Goal: Task Accomplishment & Management: Manage account settings

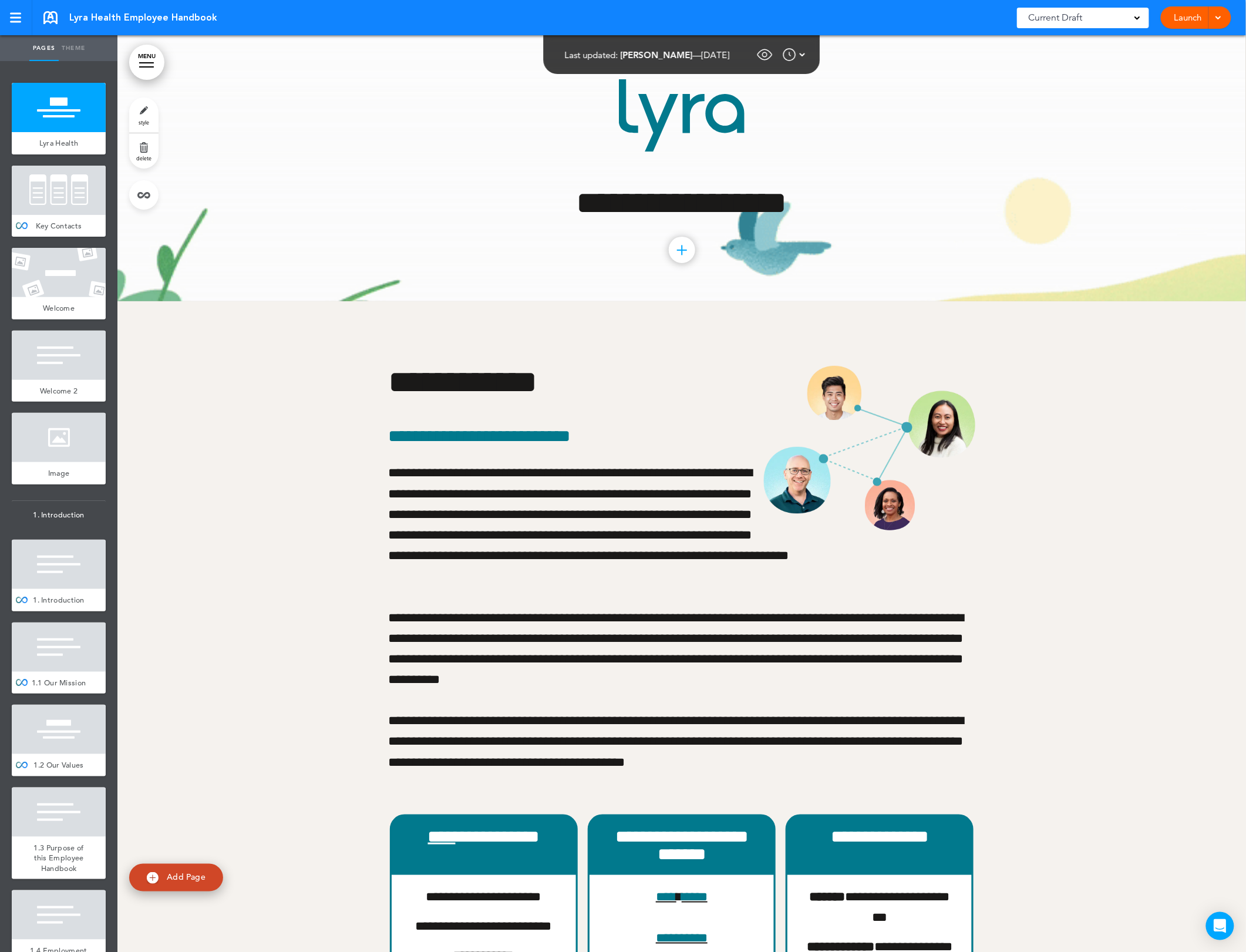
scroll to position [10466, 0]
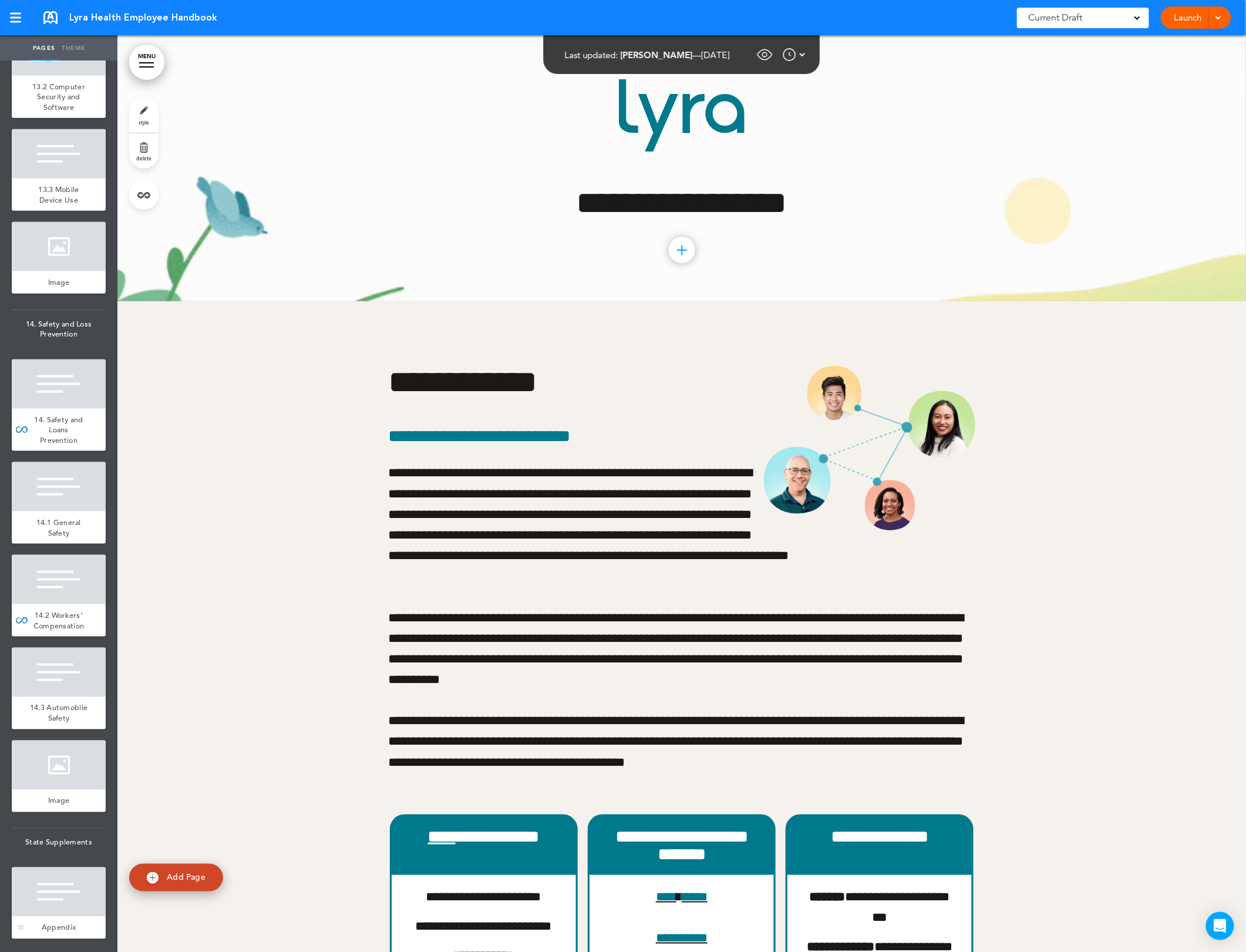
click at [74, 891] on div at bounding box center [59, 892] width 94 height 49
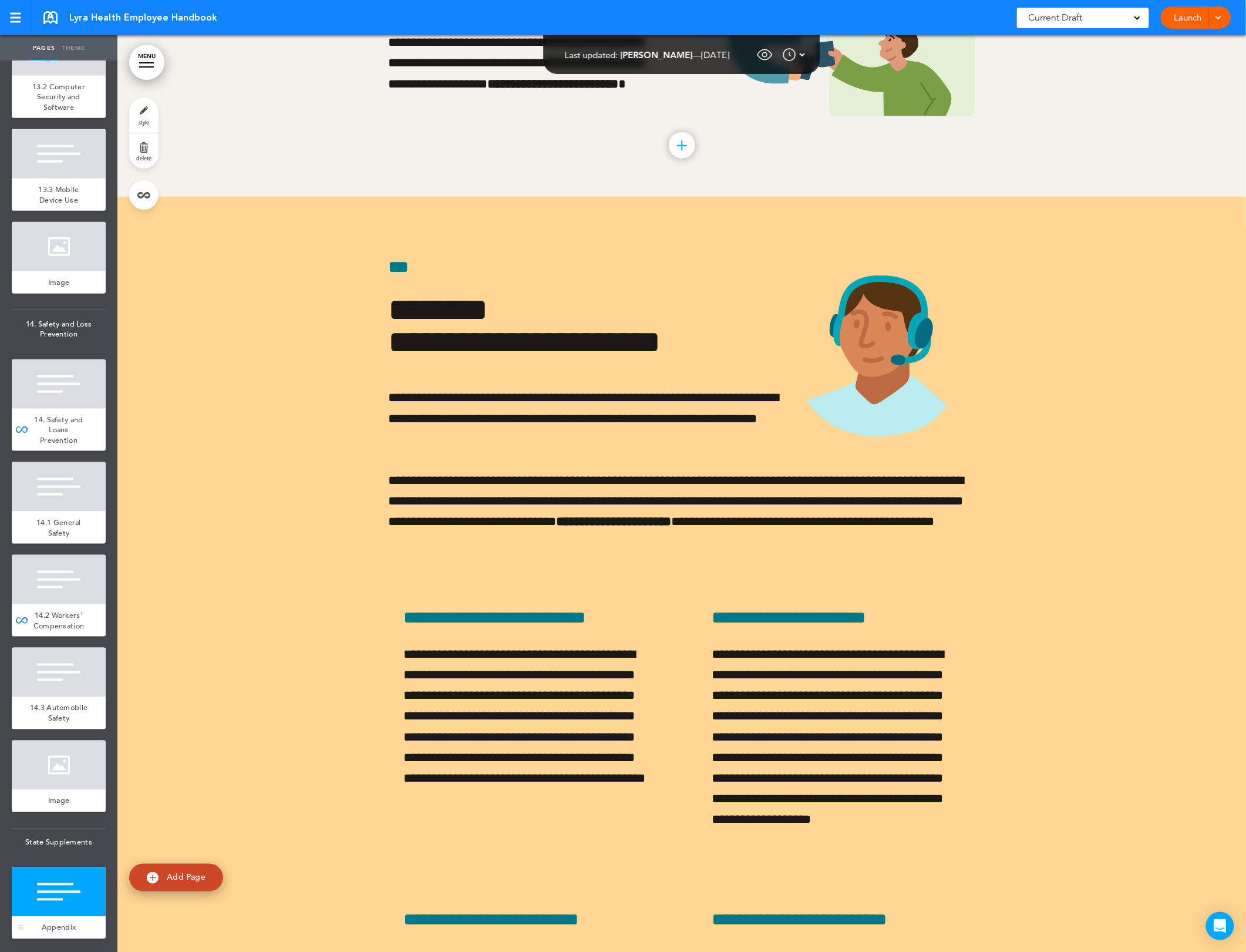
scroll to position [76684, 0]
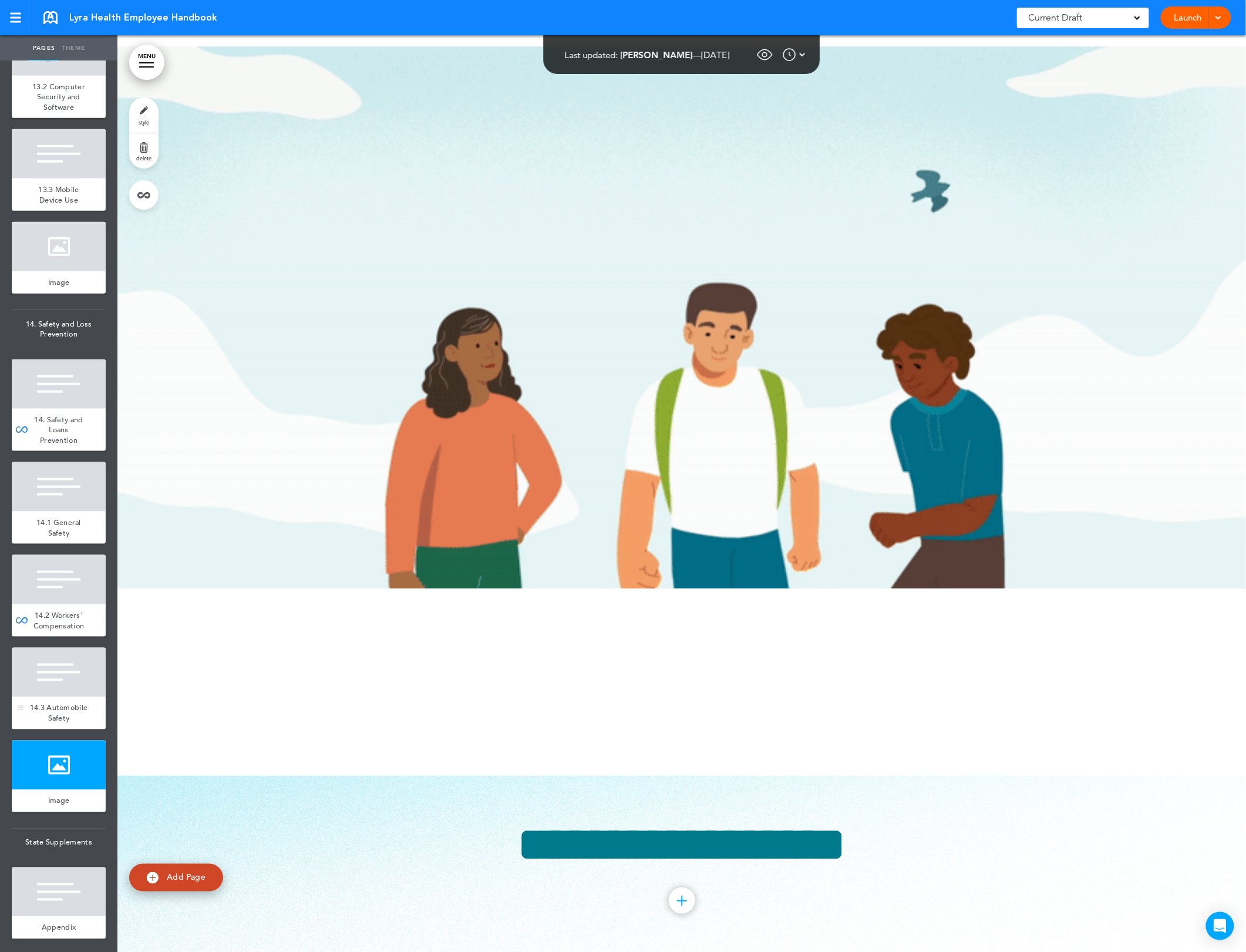
click at [53, 703] on span "14.3 Automobile Safety" at bounding box center [59, 713] width 58 height 21
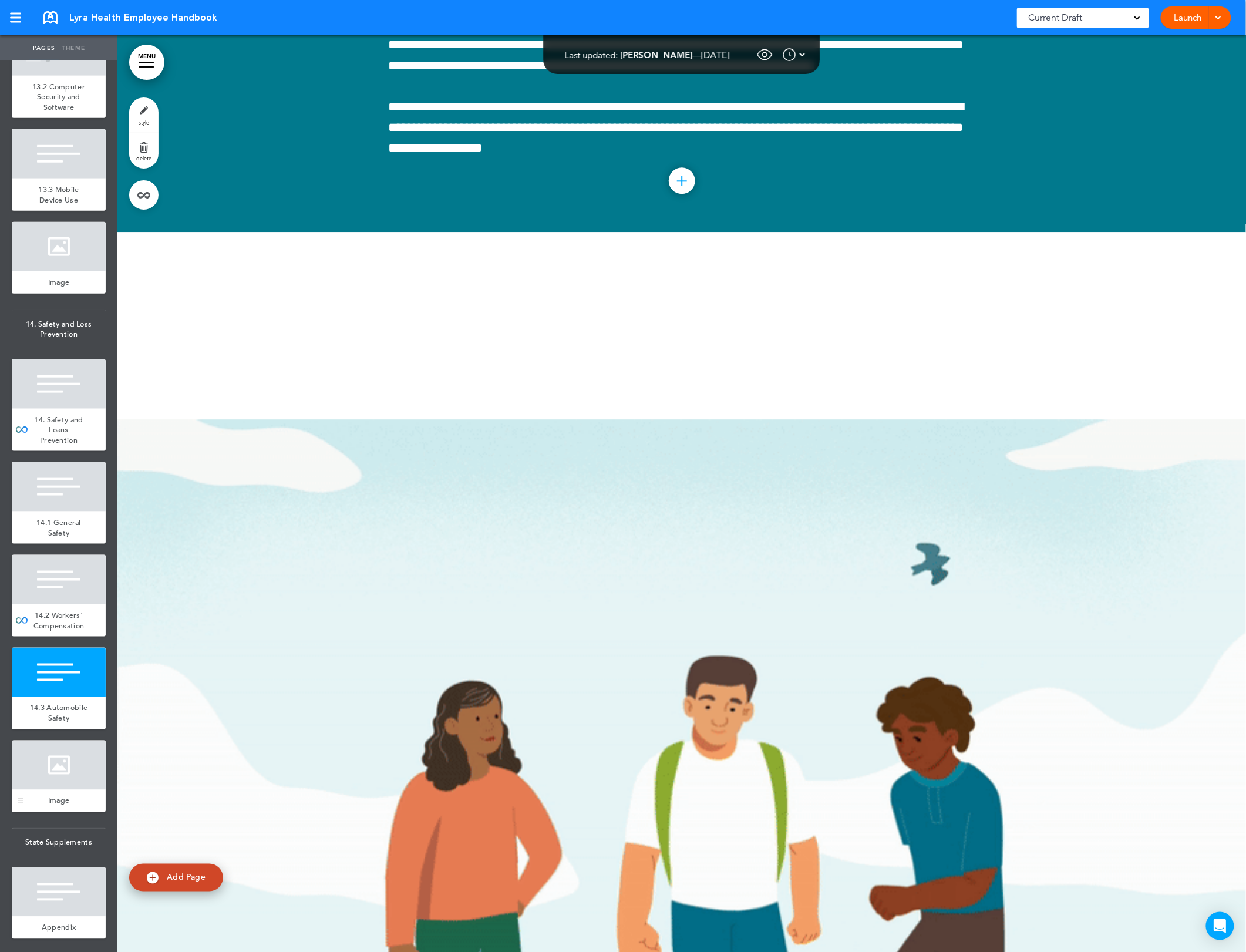
click at [70, 764] on div at bounding box center [59, 765] width 94 height 49
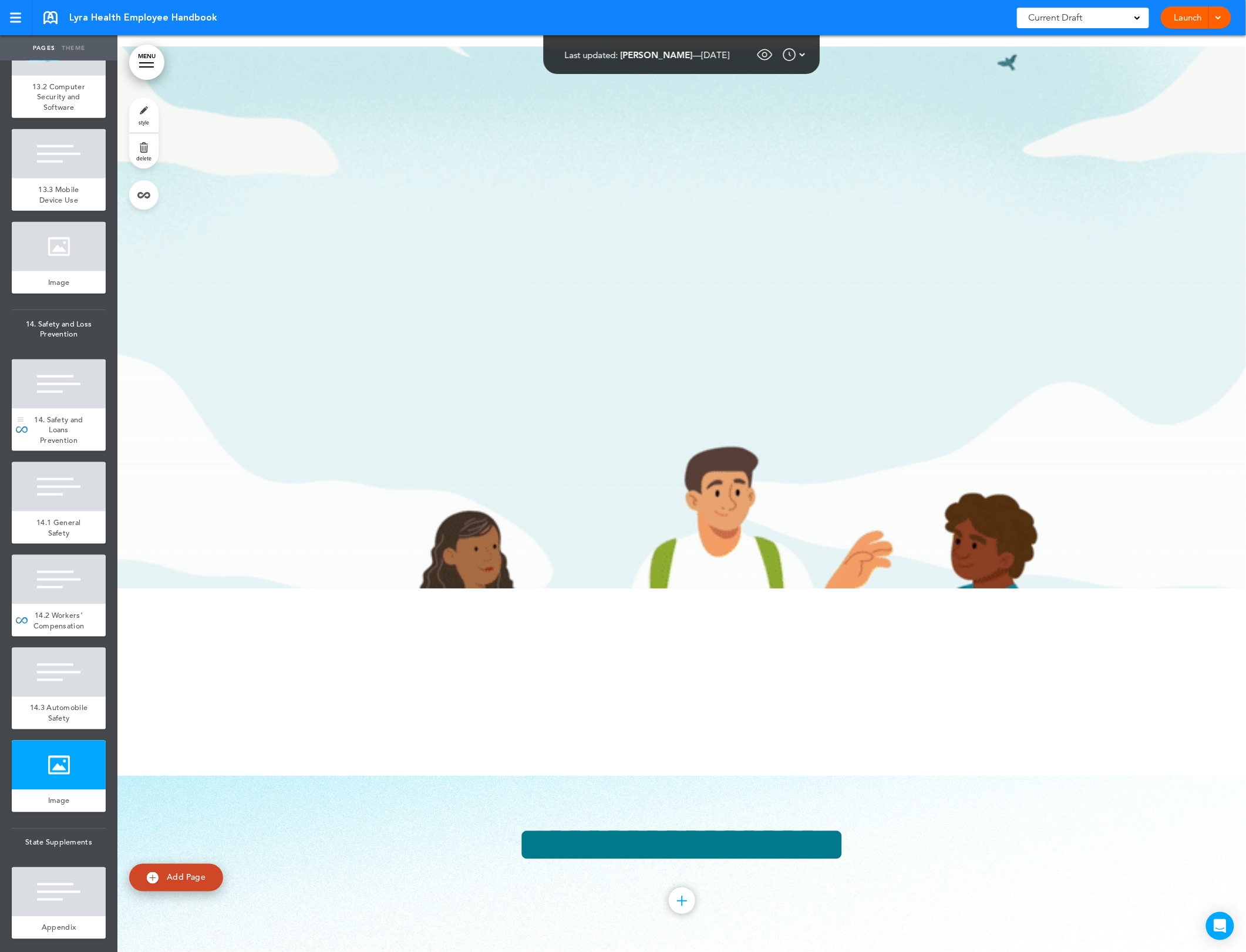
scroll to position [10409, 0]
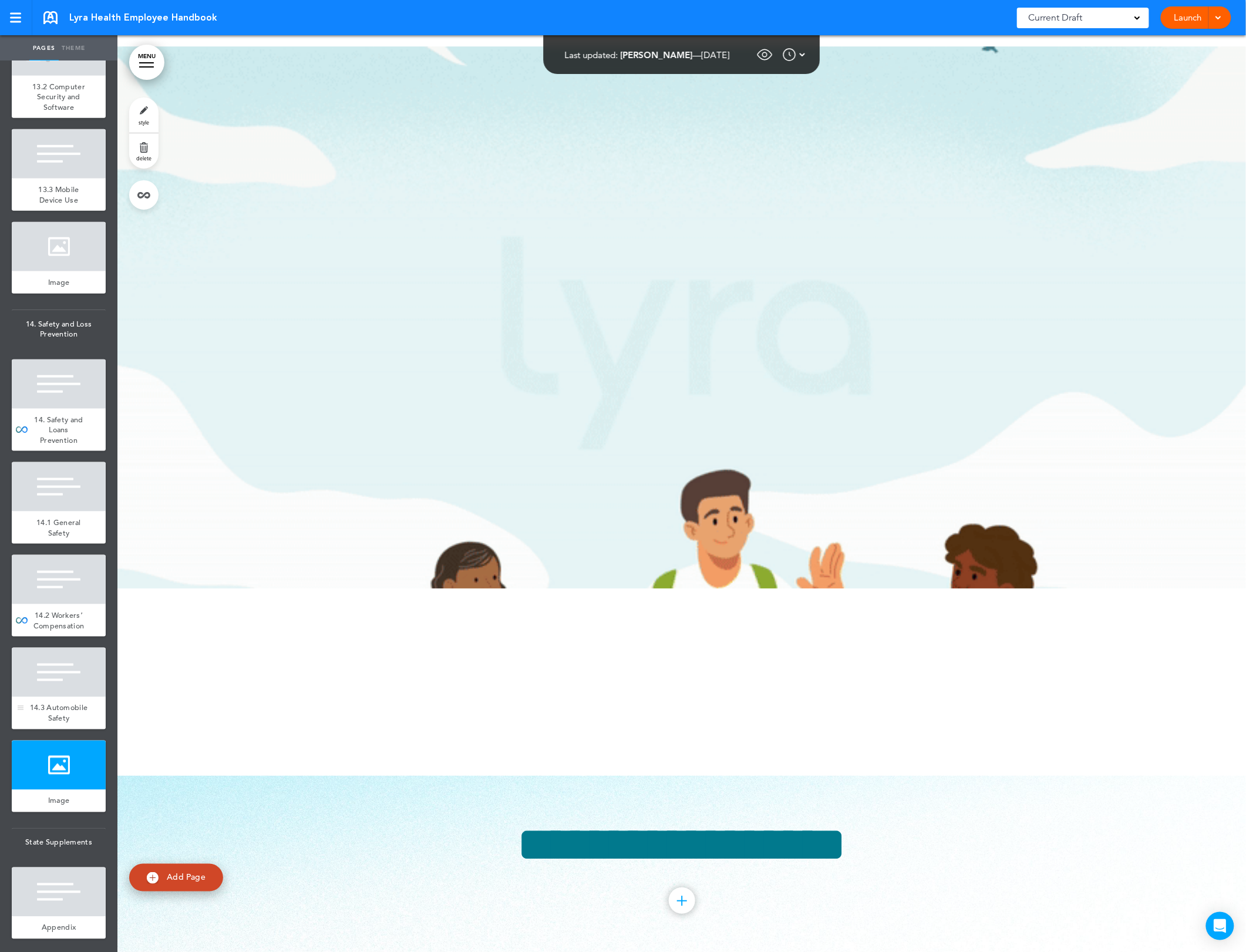
click at [47, 697] on div at bounding box center [59, 672] width 94 height 49
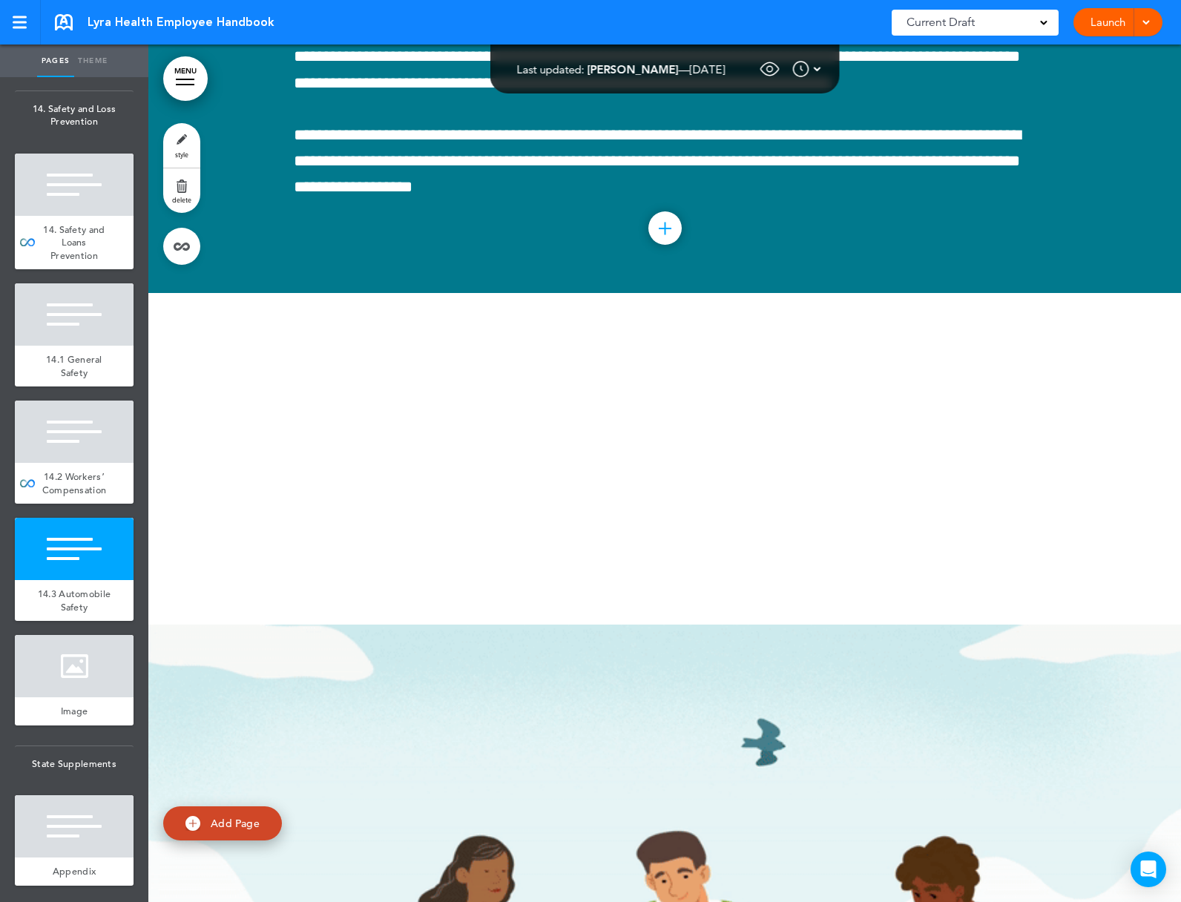
scroll to position [95939, 0]
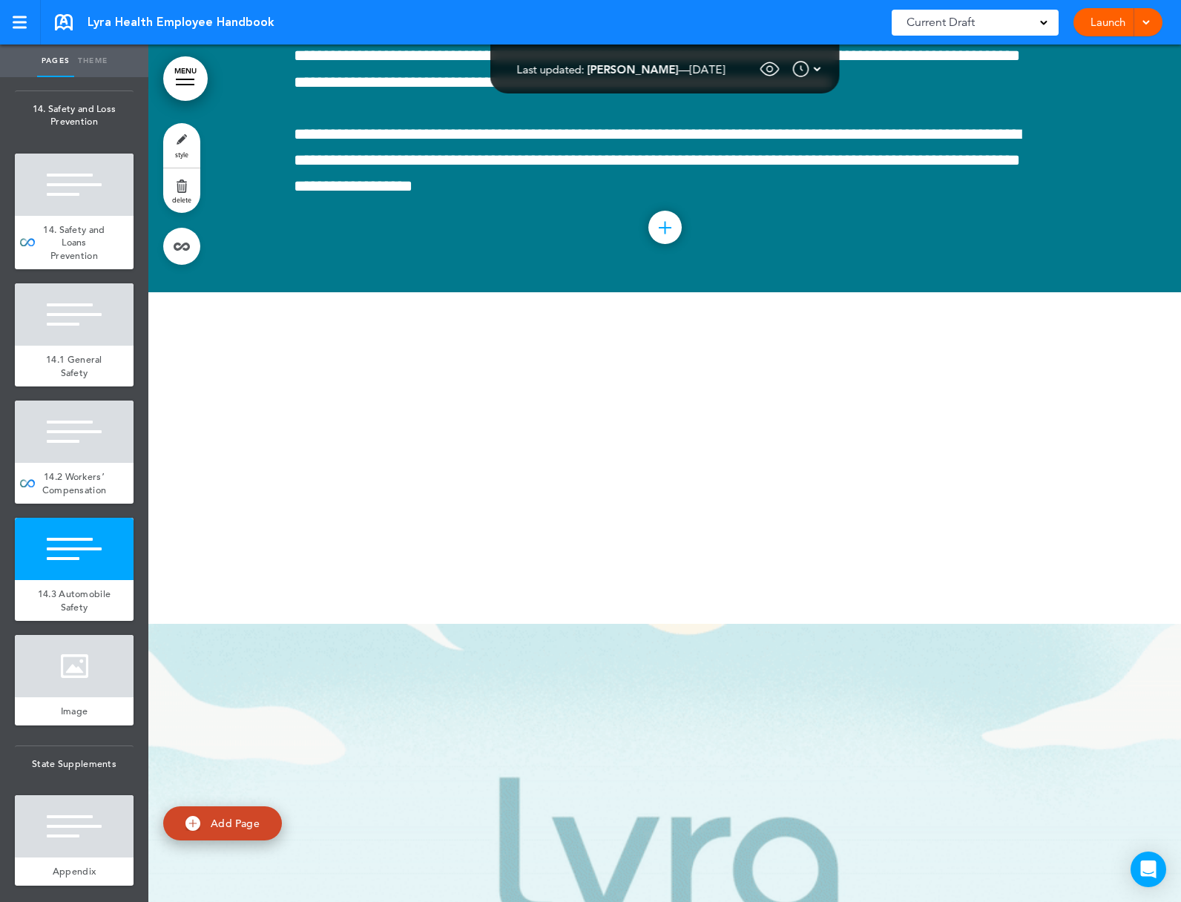
click at [1087, 20] on link "Launch" at bounding box center [1108, 22] width 47 height 28
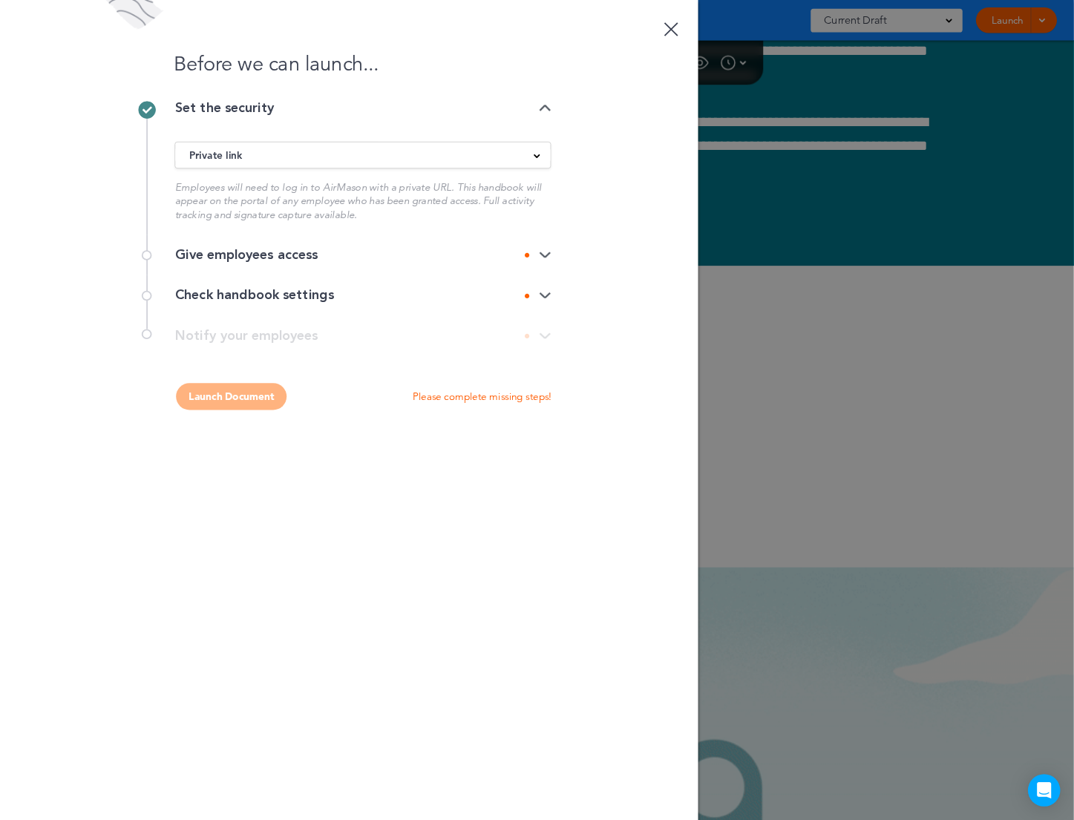
scroll to position [0, 0]
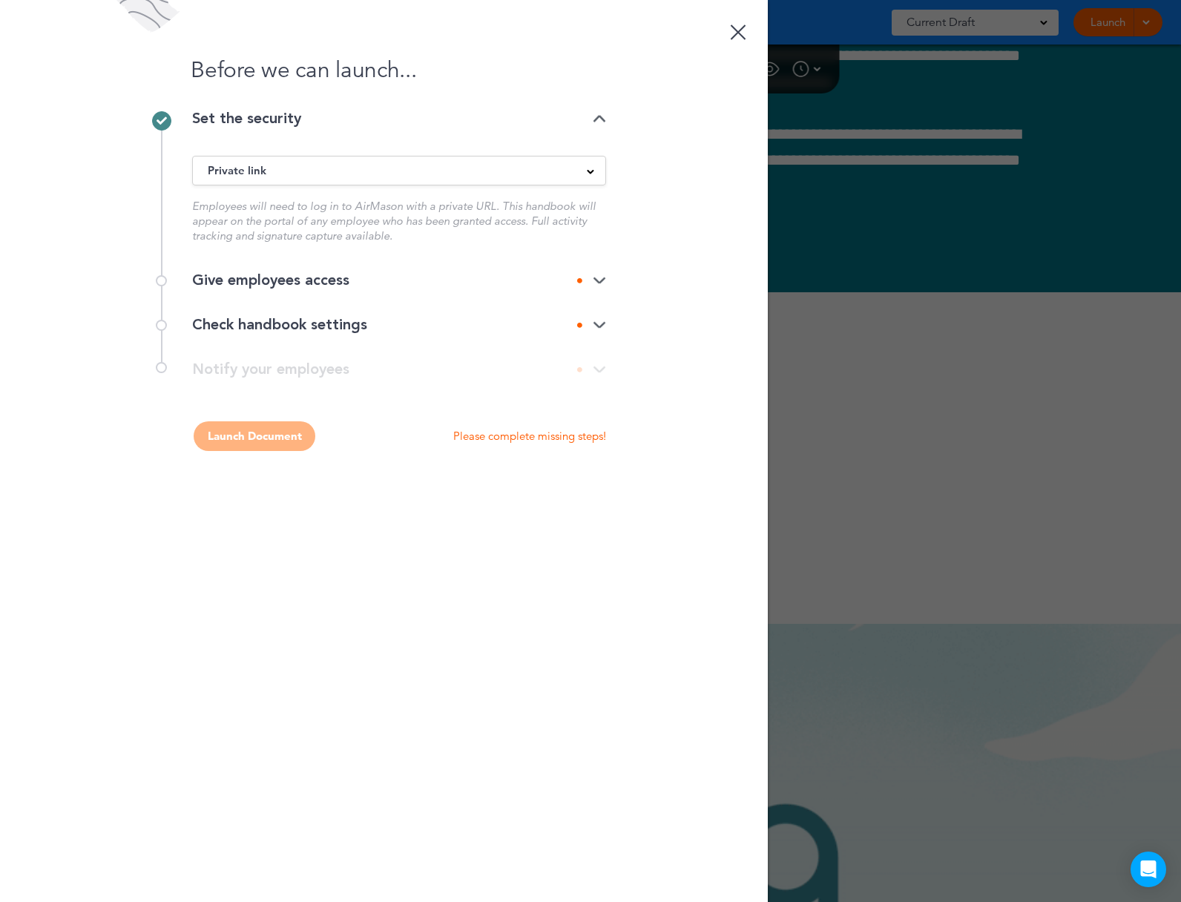
click at [308, 288] on div "Give employees access" at bounding box center [399, 280] width 414 height 15
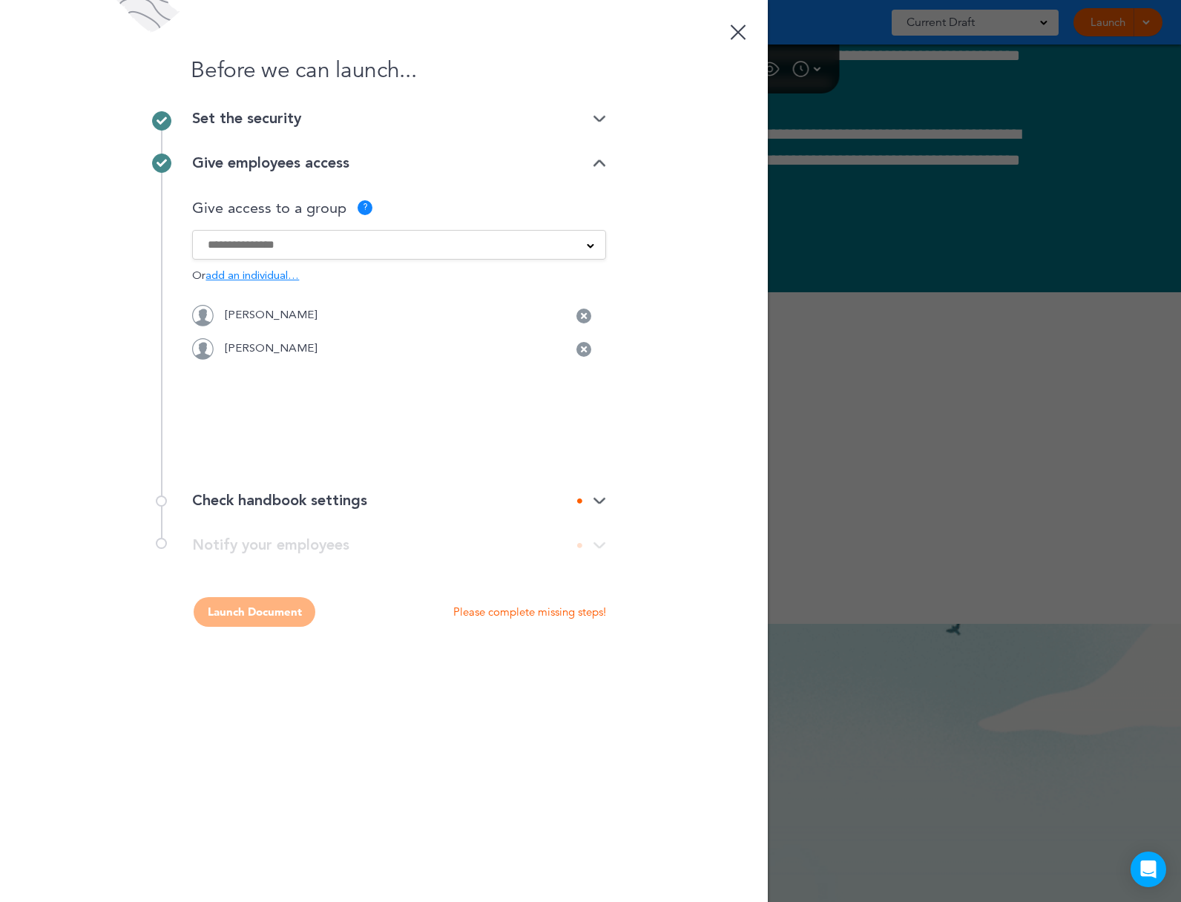
click at [363, 502] on div "Check handbook settings" at bounding box center [399, 500] width 414 height 15
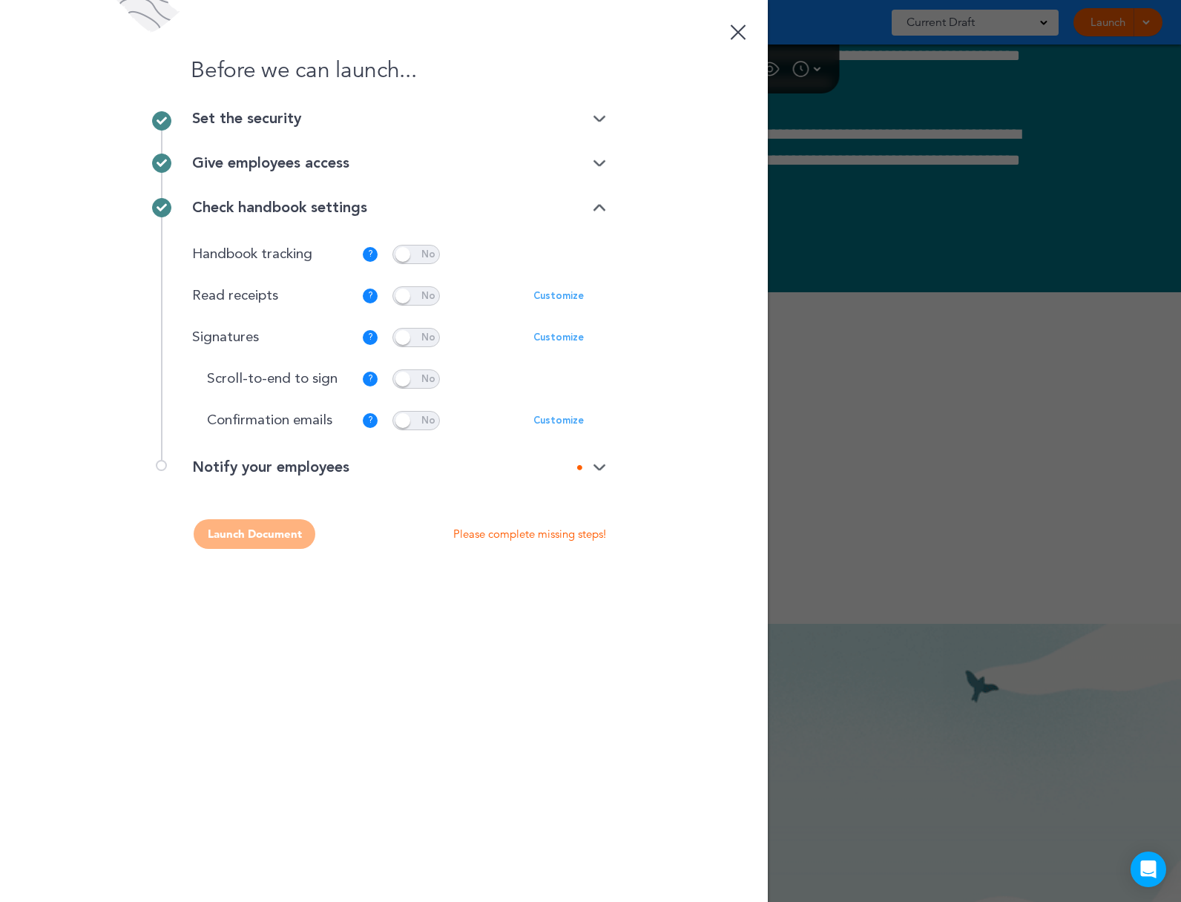
click at [309, 260] on p "Handbook tracking" at bounding box center [272, 255] width 160 height 14
click at [252, 343] on p "Signatures" at bounding box center [272, 338] width 160 height 14
click at [548, 338] on p "Customize" at bounding box center [558, 338] width 50 height 10
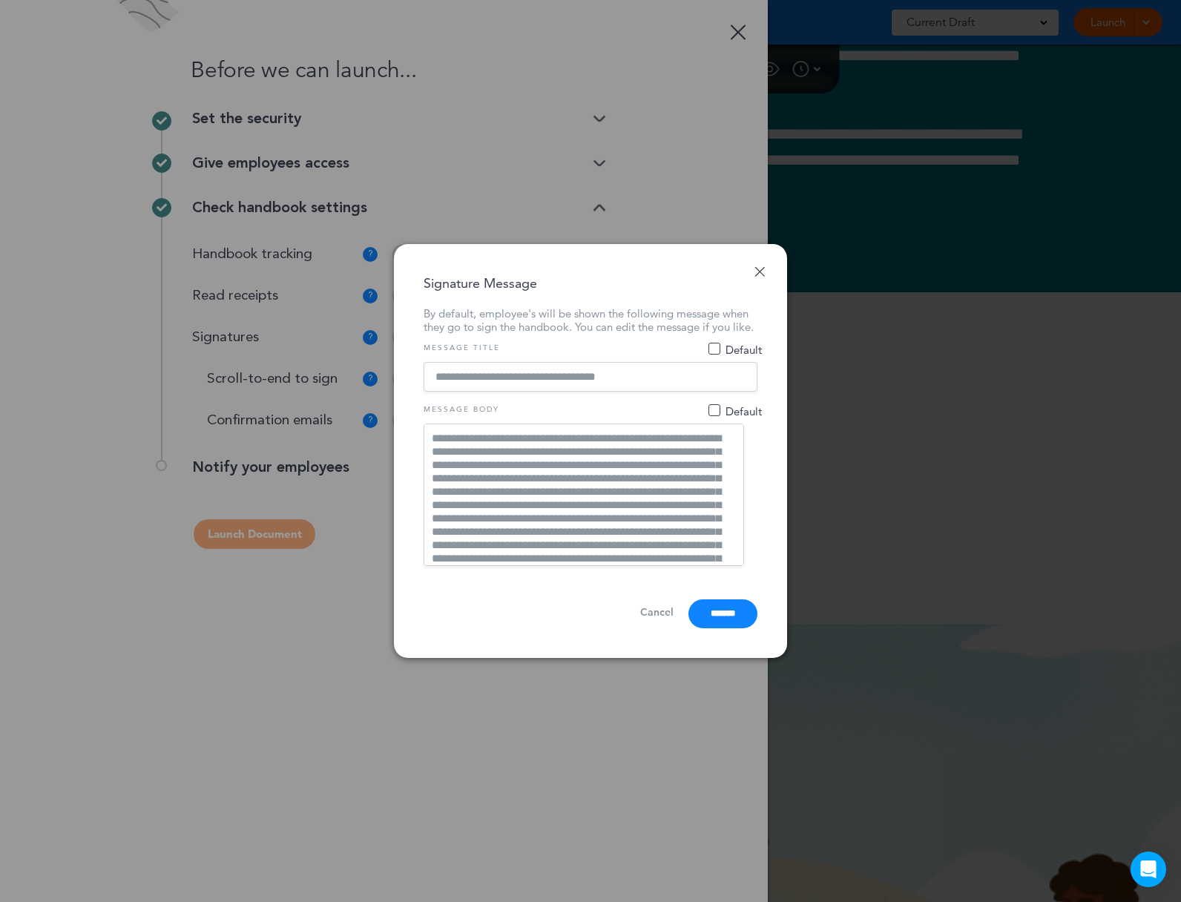
click at [761, 266] on link "Done" at bounding box center [760, 271] width 10 height 10
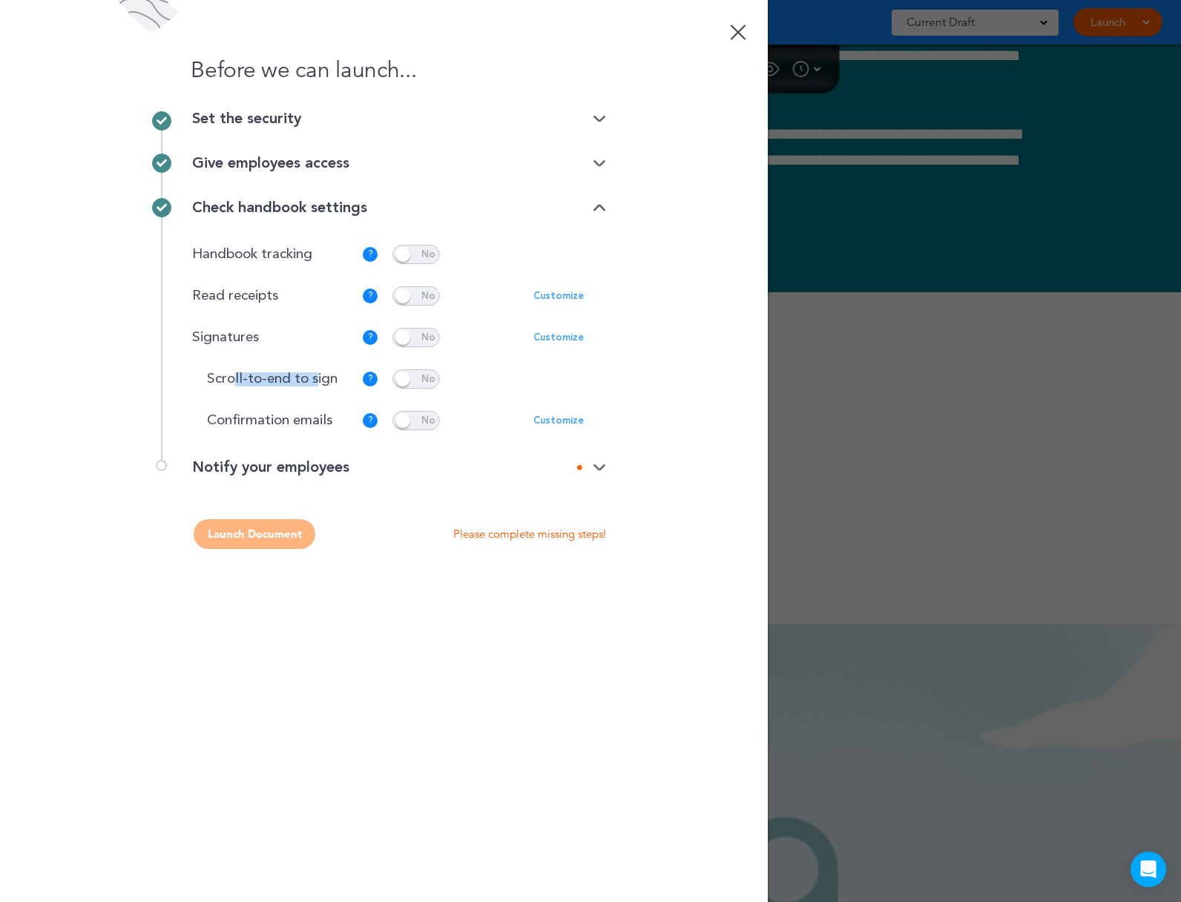
drag, startPoint x: 235, startPoint y: 383, endPoint x: 317, endPoint y: 383, distance: 81.6
click at [317, 383] on p "Scroll-to-end to sign" at bounding box center [279, 379] width 145 height 14
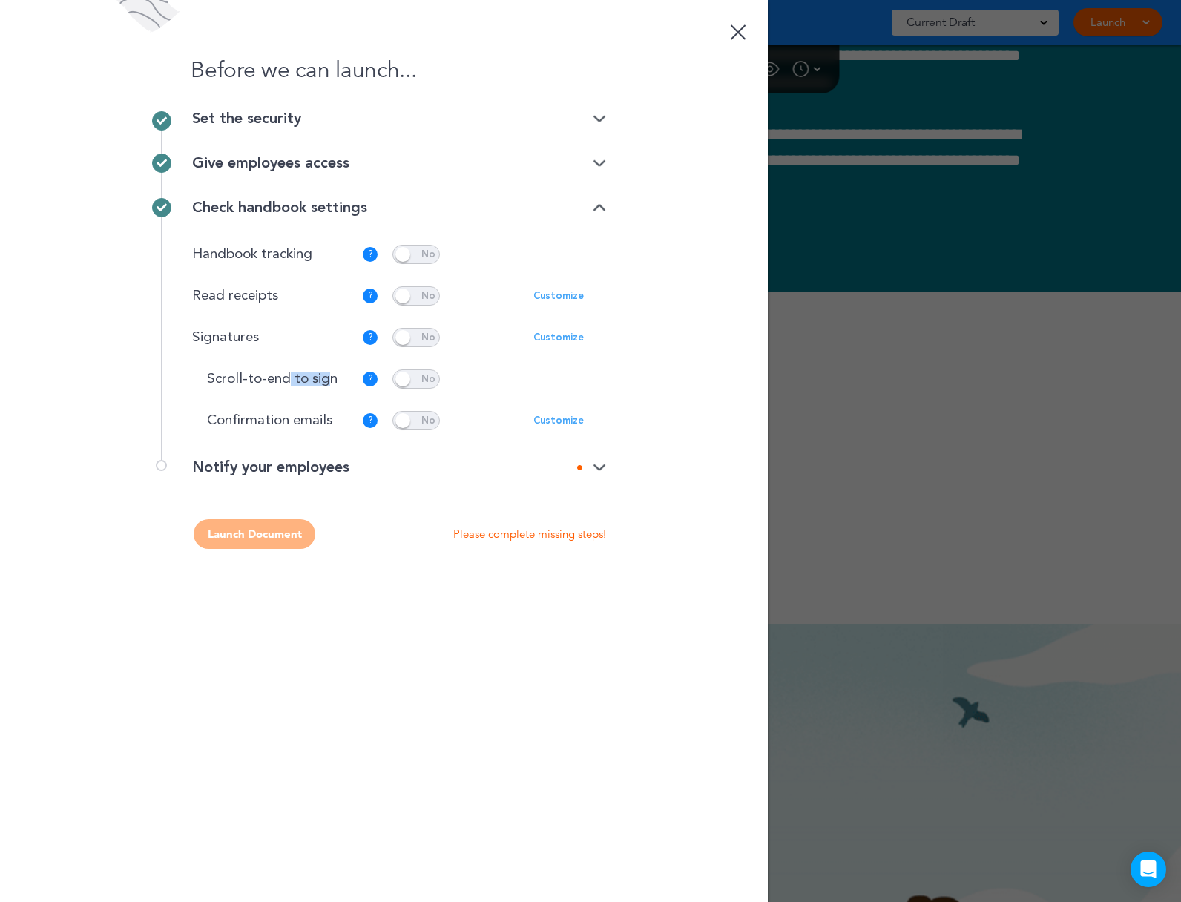
drag, startPoint x: 329, startPoint y: 381, endPoint x: 289, endPoint y: 384, distance: 39.4
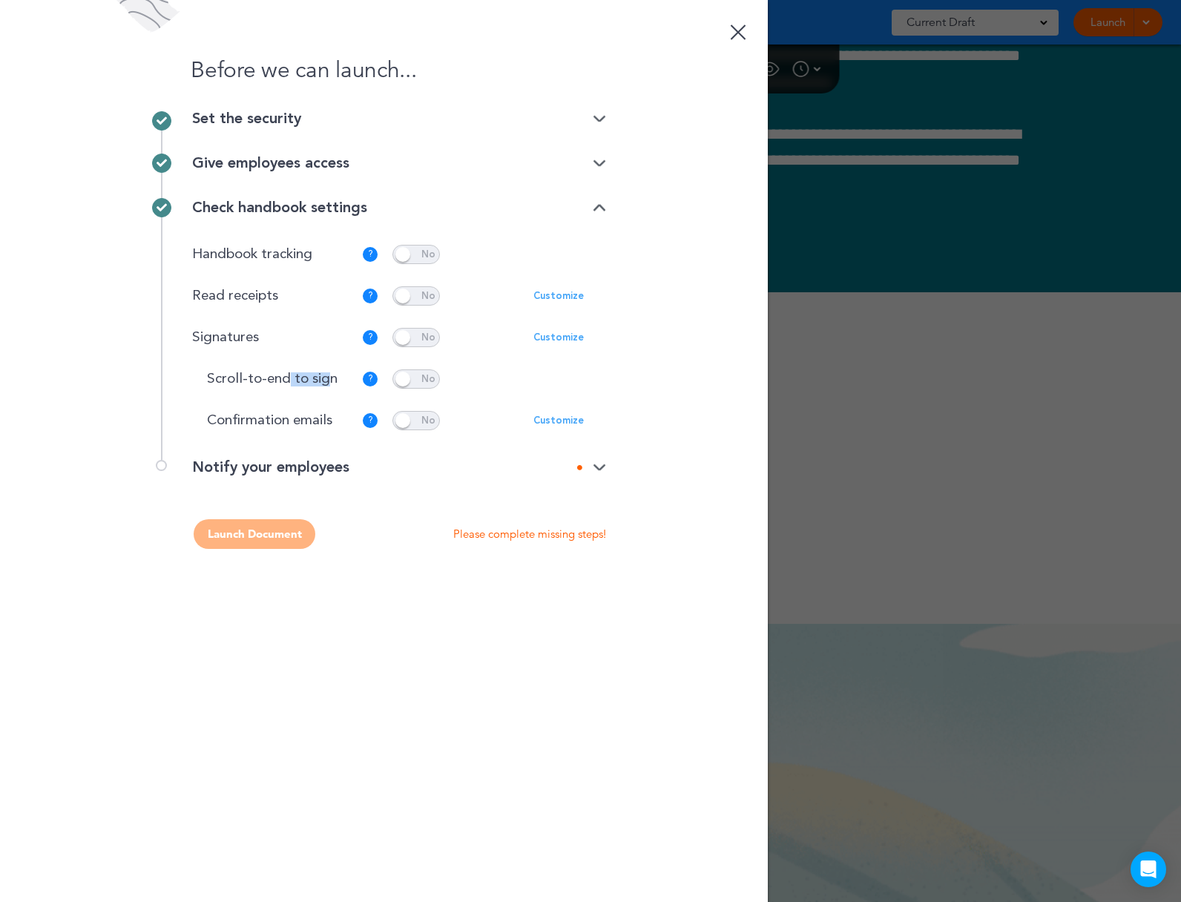
click at [289, 384] on p "Scroll-to-end to sign" at bounding box center [279, 379] width 145 height 14
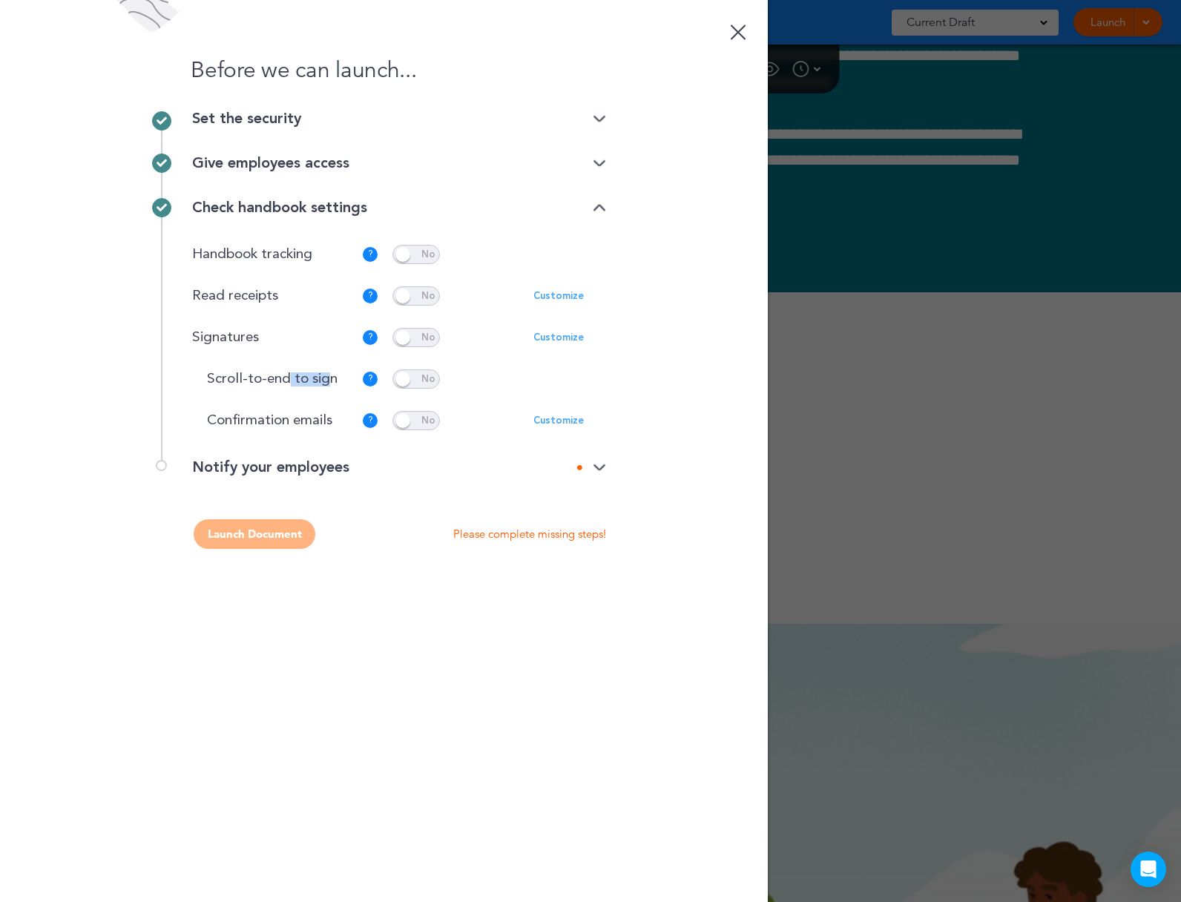
click at [289, 384] on p "Scroll-to-end to sign" at bounding box center [279, 379] width 145 height 14
drag, startPoint x: 312, startPoint y: 421, endPoint x: 229, endPoint y: 421, distance: 83.1
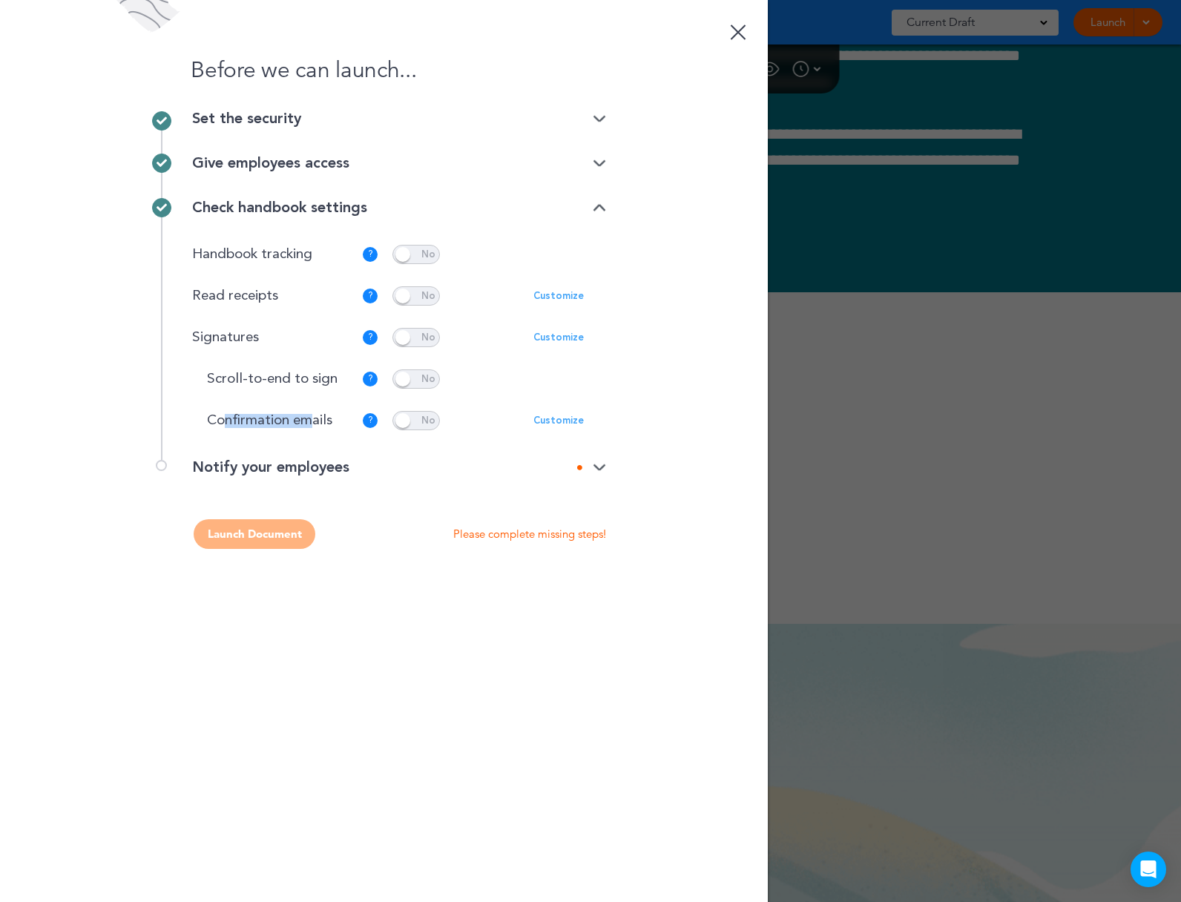
click at [229, 421] on p "Confirmation emails" at bounding box center [279, 421] width 145 height 14
click at [268, 421] on p "Confirmation emails" at bounding box center [279, 421] width 145 height 14
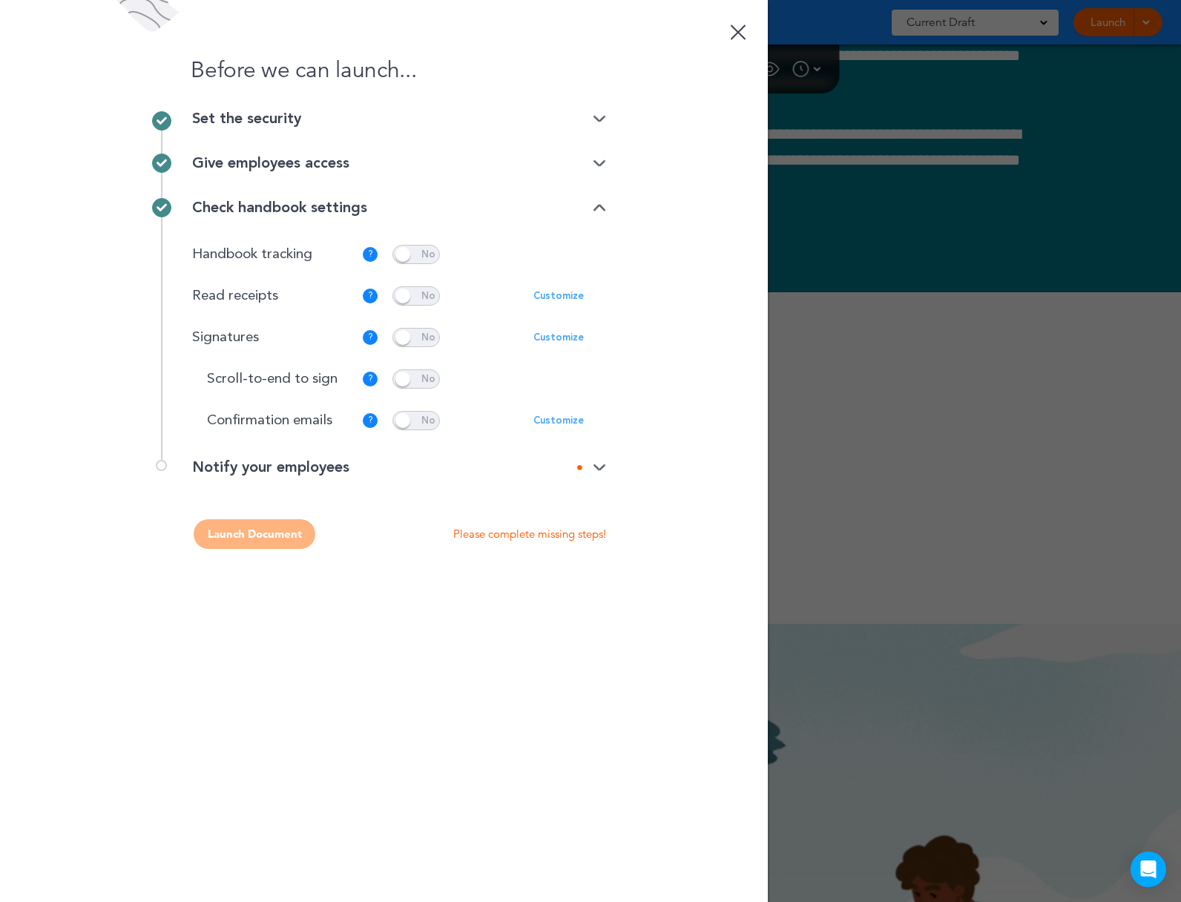
click at [395, 472] on div "Notify your employees" at bounding box center [399, 467] width 414 height 15
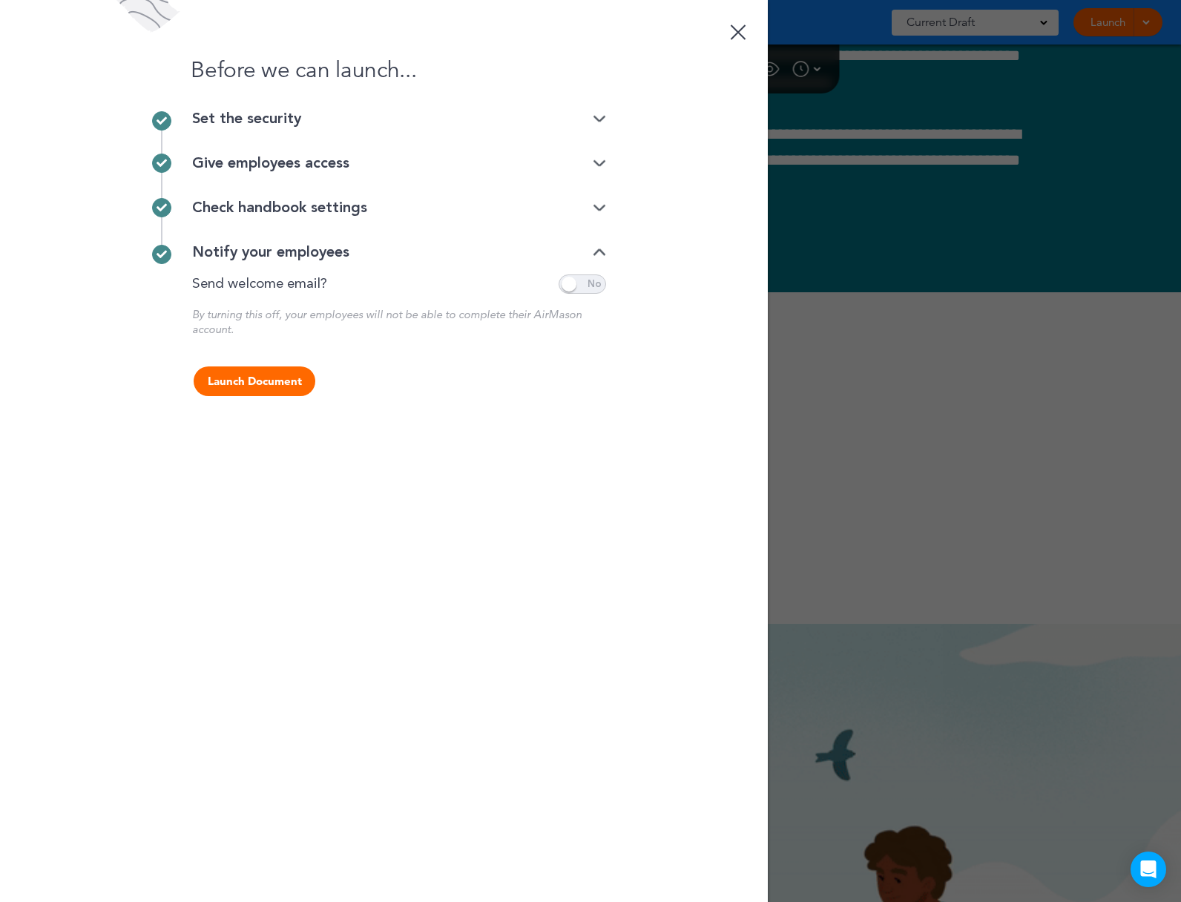
click at [561, 278] on span at bounding box center [582, 284] width 47 height 19
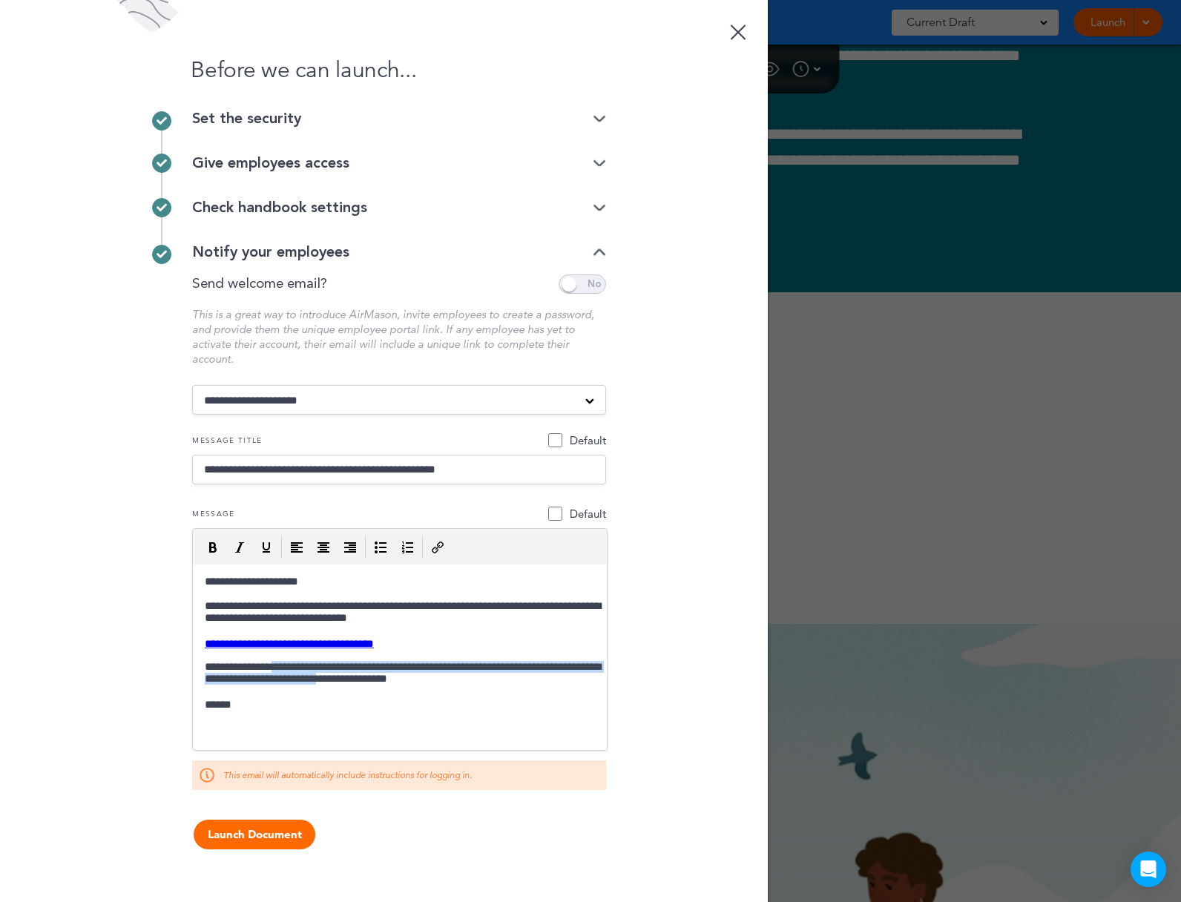
drag, startPoint x: 407, startPoint y: 679, endPoint x: 283, endPoint y: 671, distance: 123.4
click at [283, 671] on p "**********" at bounding box center [400, 674] width 402 height 27
click at [363, 677] on p "**********" at bounding box center [400, 674] width 402 height 27
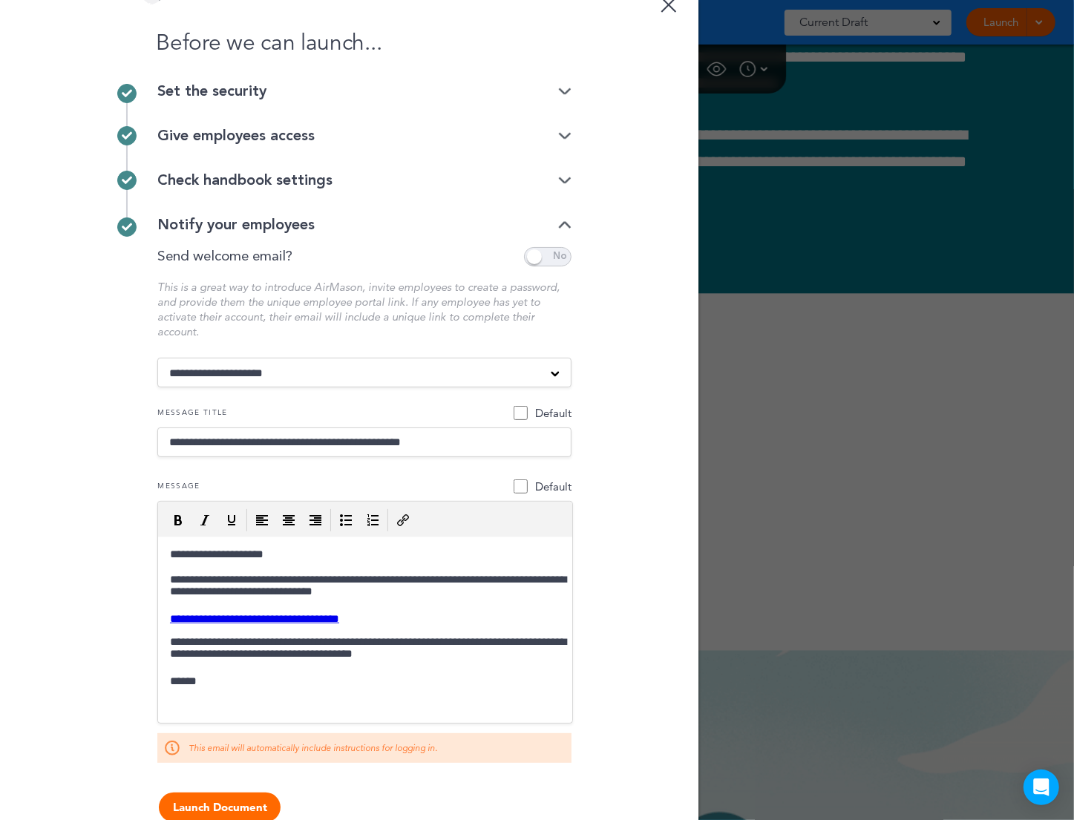
scroll to position [28, 0]
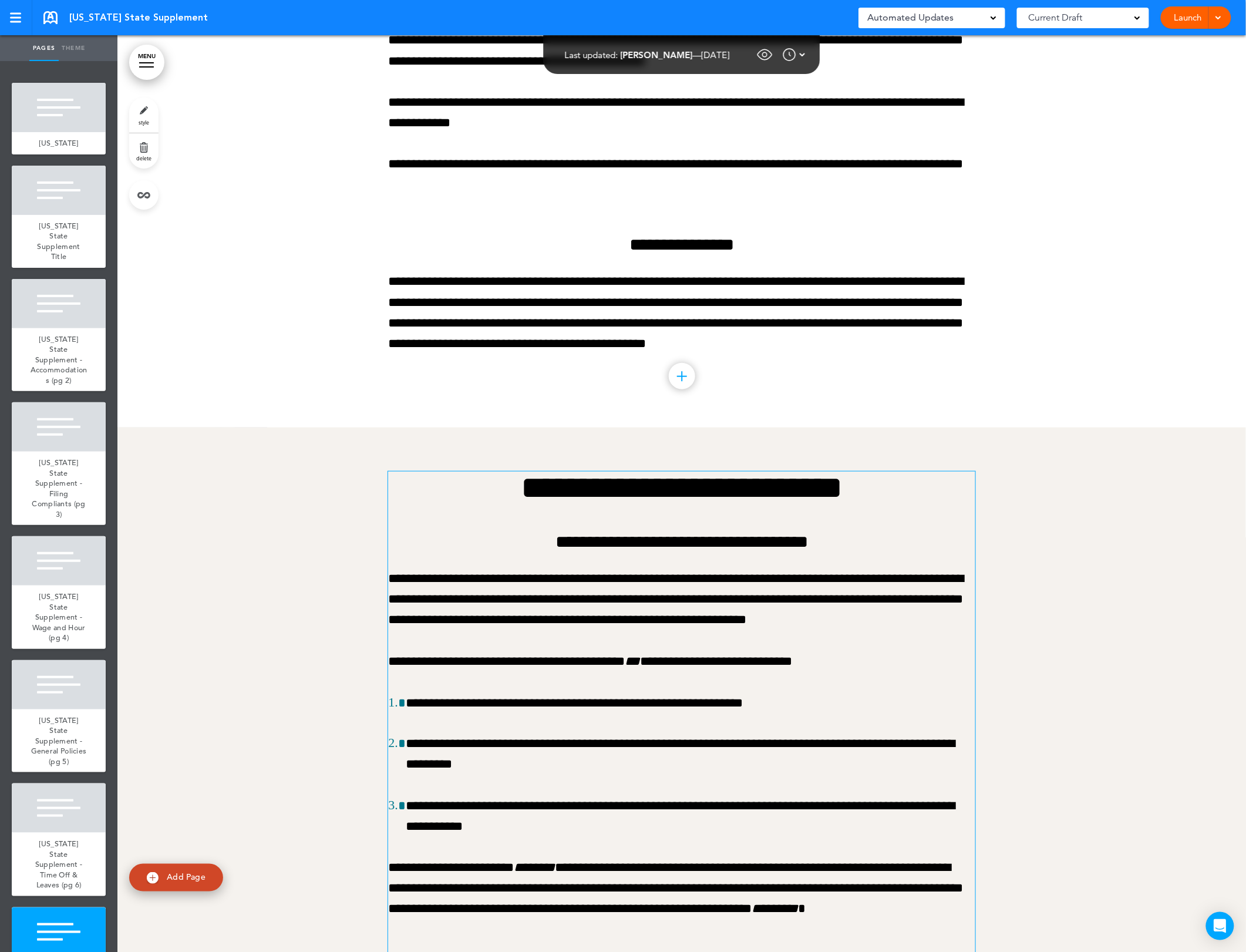
scroll to position [19530, 0]
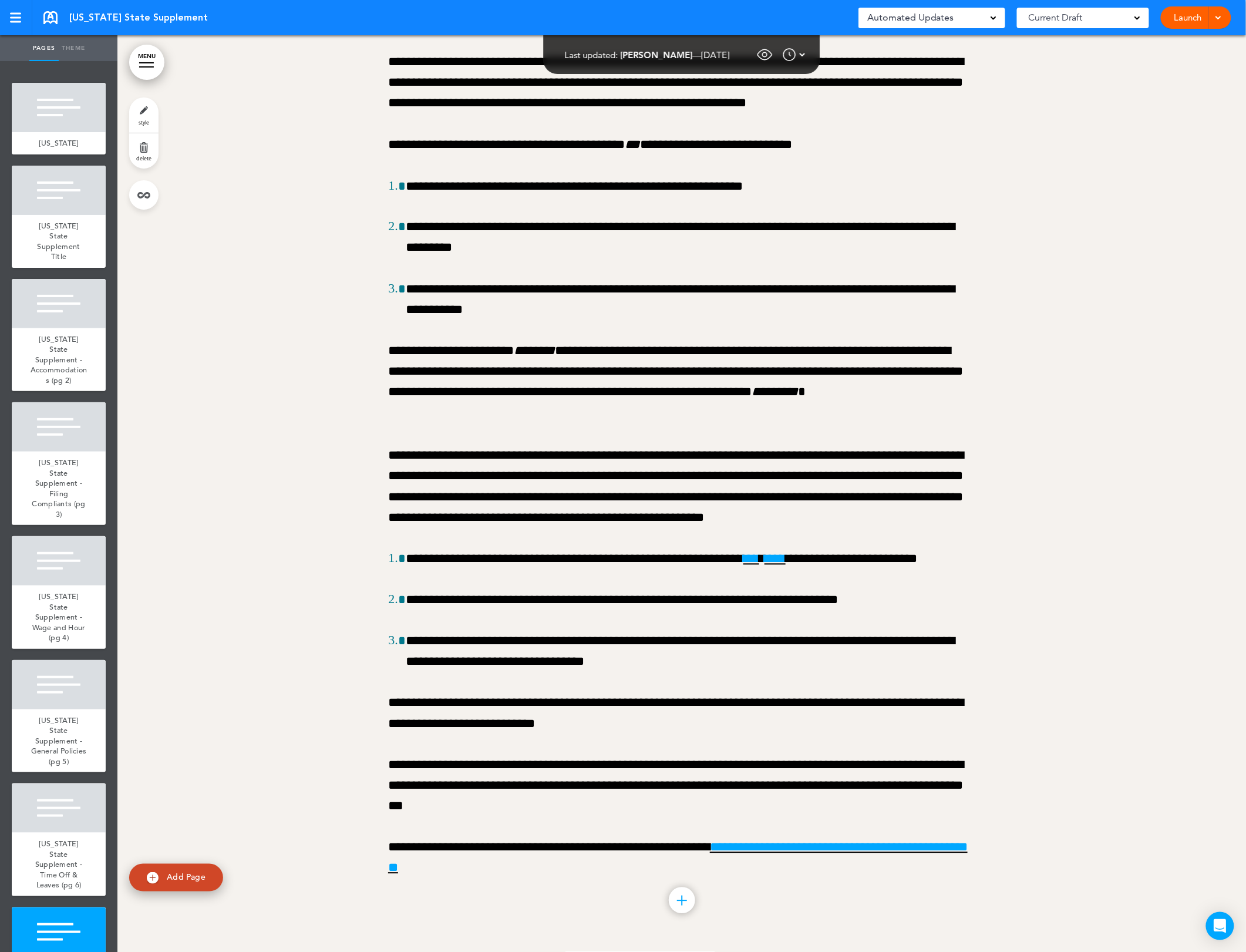
click at [1179, 17] on link "Launch" at bounding box center [1188, 17] width 37 height 22
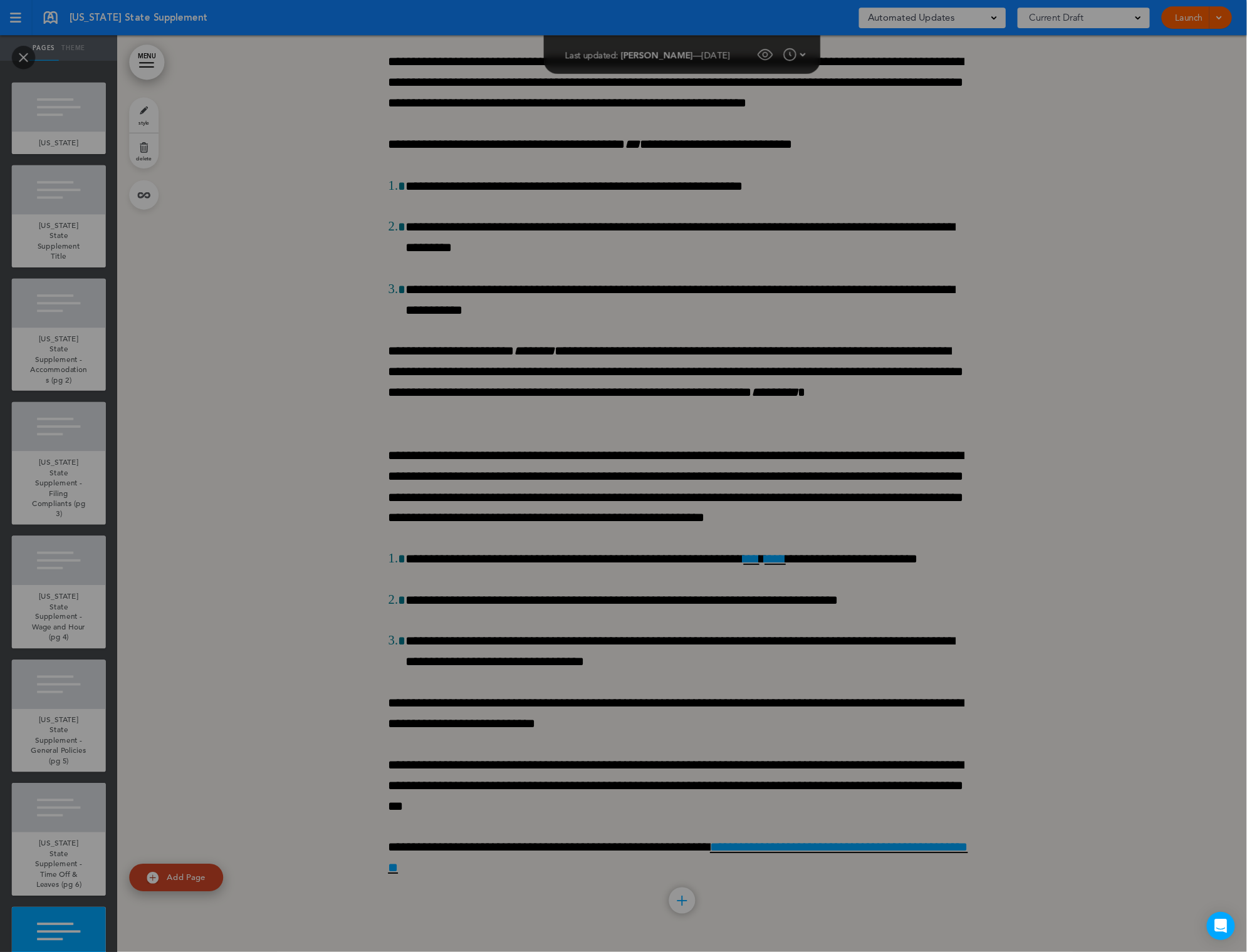
scroll to position [0, 0]
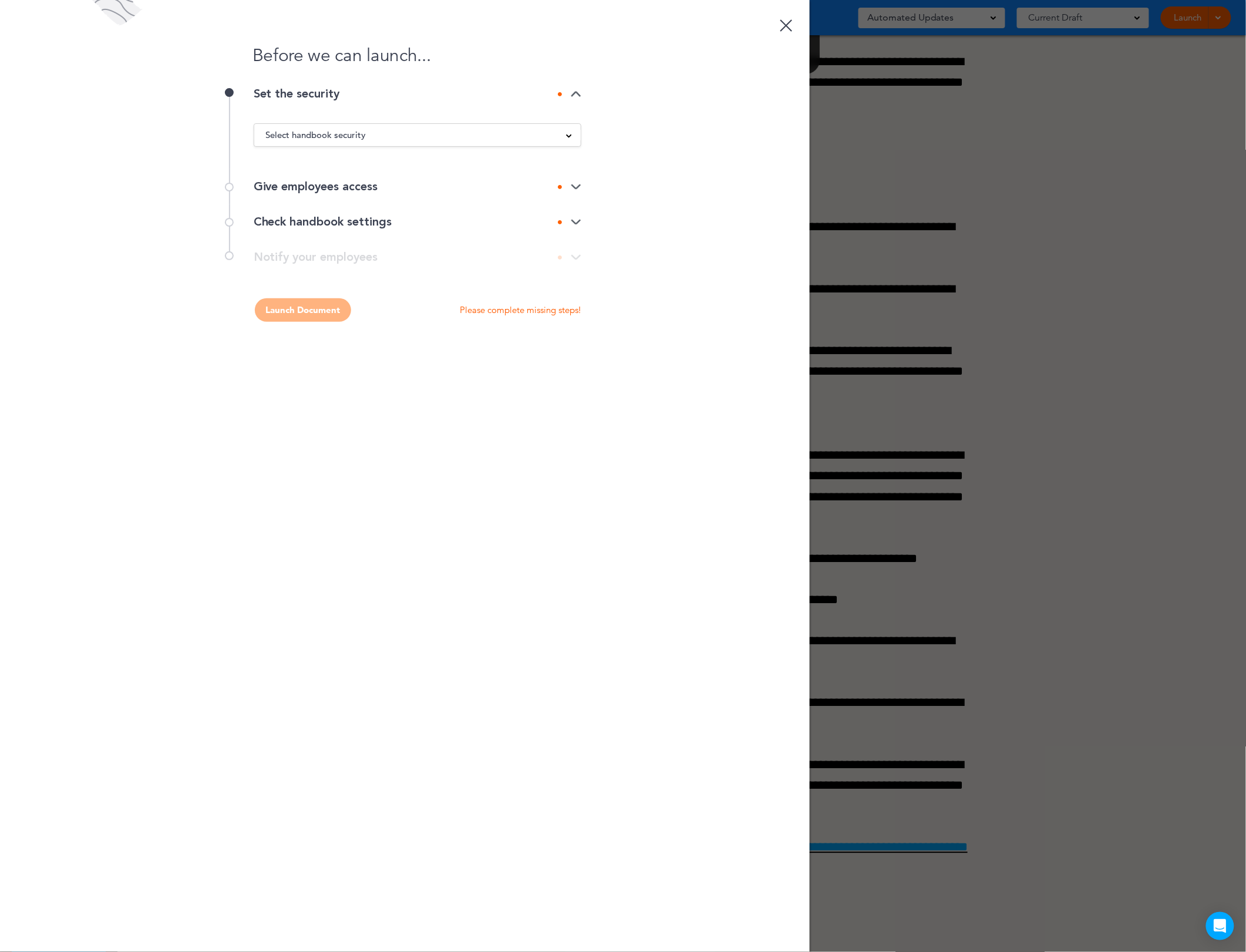
click at [410, 131] on div "Select handbook security" at bounding box center [417, 135] width 327 height 13
click at [349, 172] on li "Private link" at bounding box center [417, 179] width 327 height 15
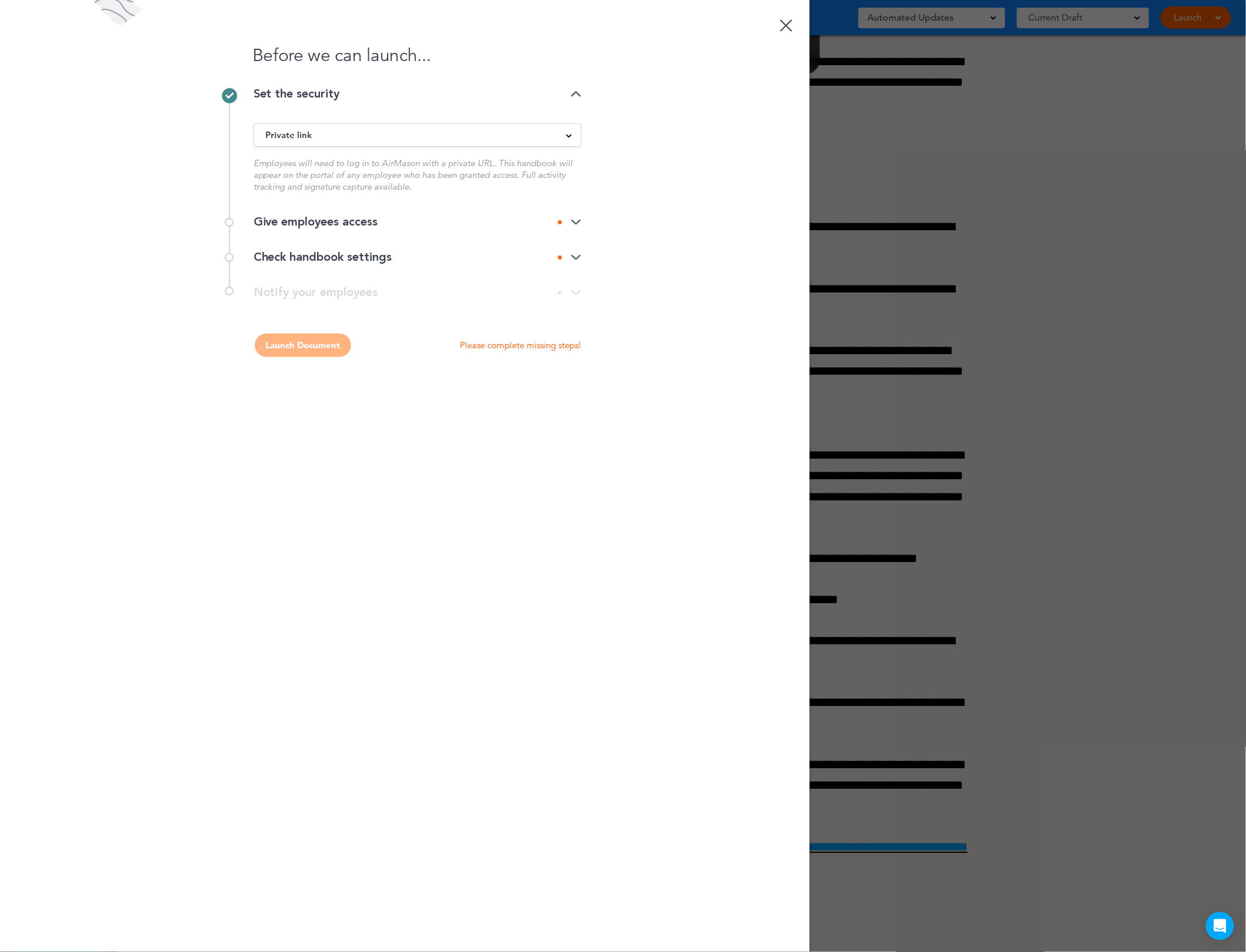
click at [350, 231] on div "Give employees access" at bounding box center [418, 222] width 328 height 36
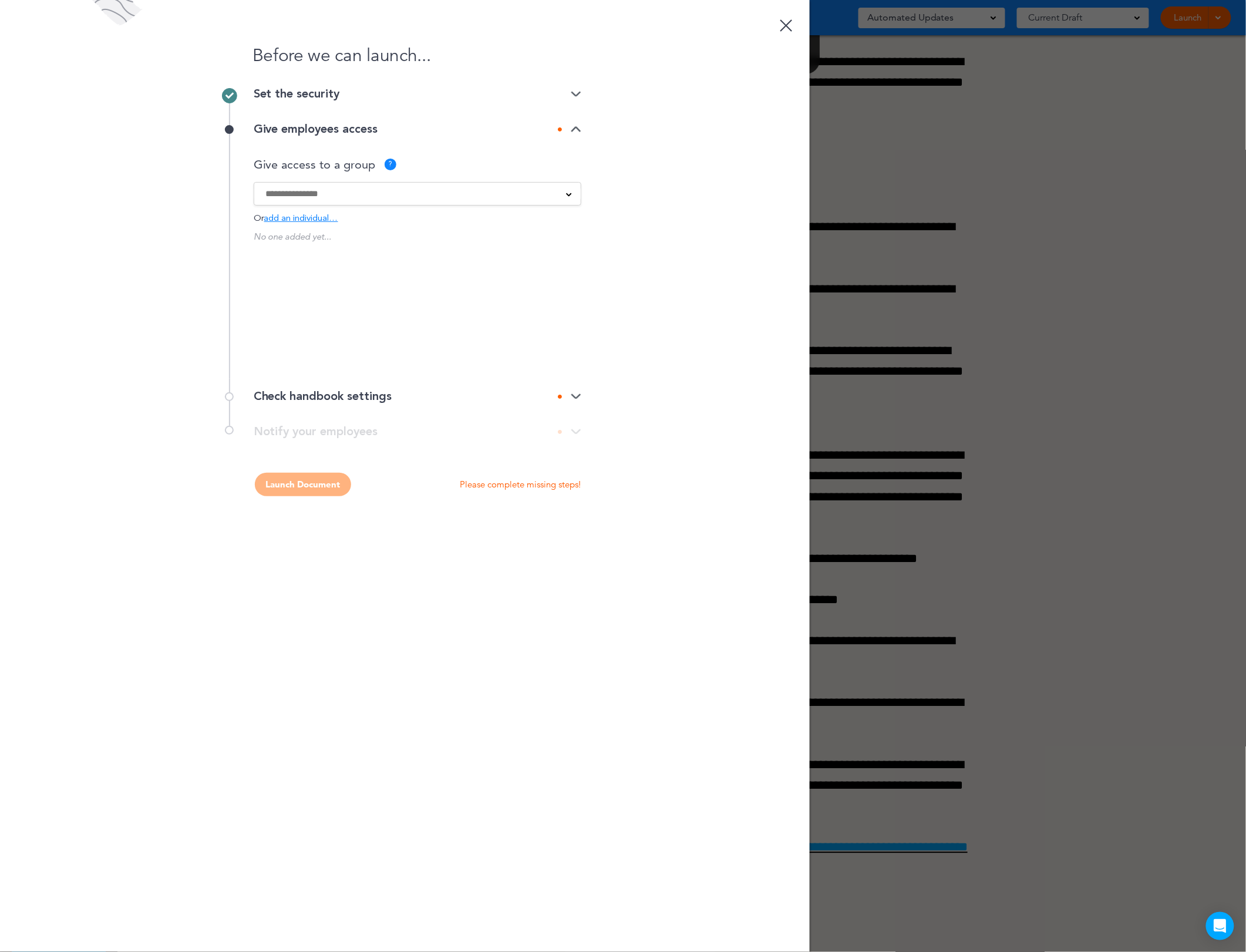
click at [504, 191] on input at bounding box center [410, 194] width 288 height 13
click at [363, 195] on input at bounding box center [410, 194] width 288 height 13
click at [326, 222] on span "add an individual…" at bounding box center [301, 218] width 74 height 9
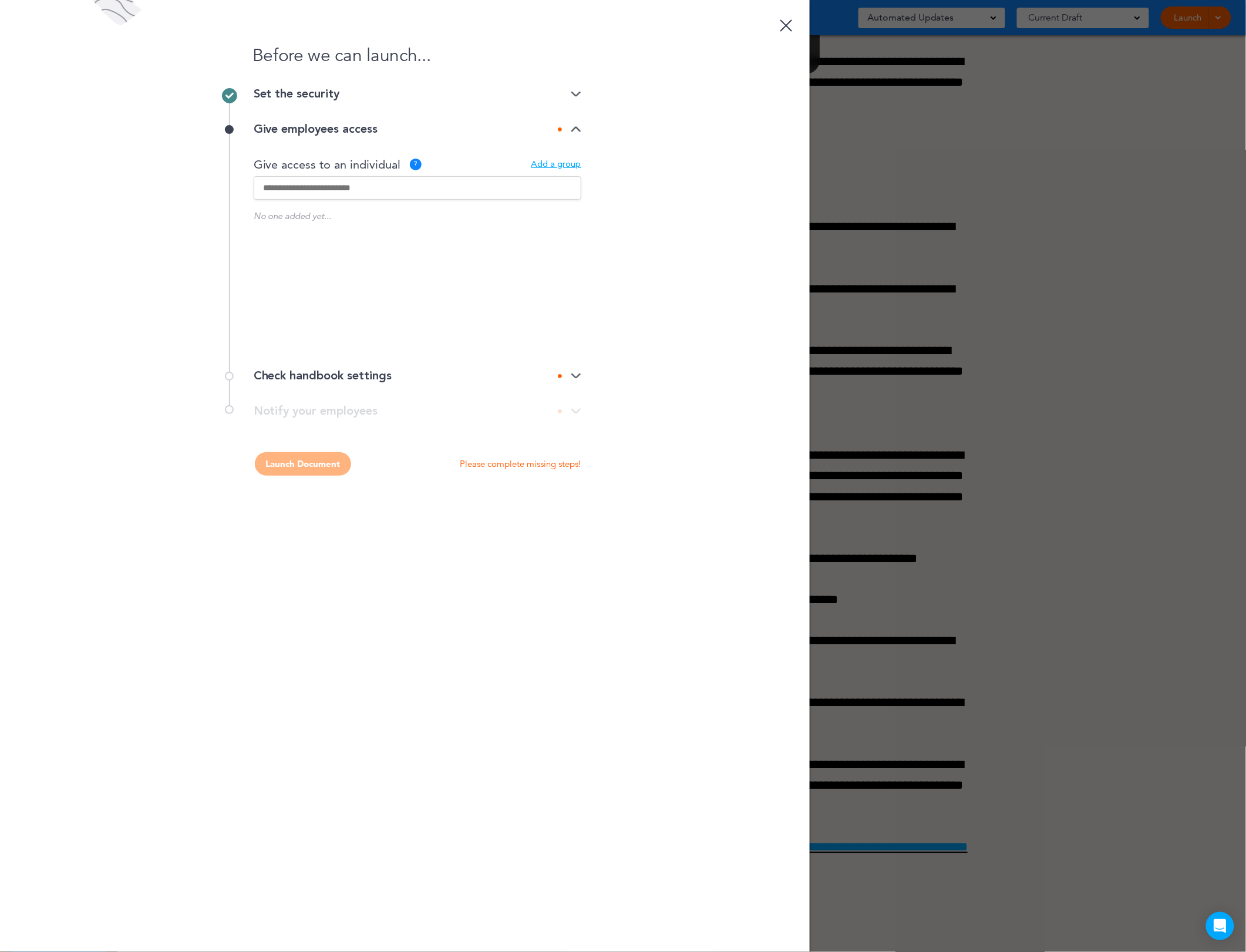
click at [367, 186] on input "text" at bounding box center [418, 188] width 328 height 24
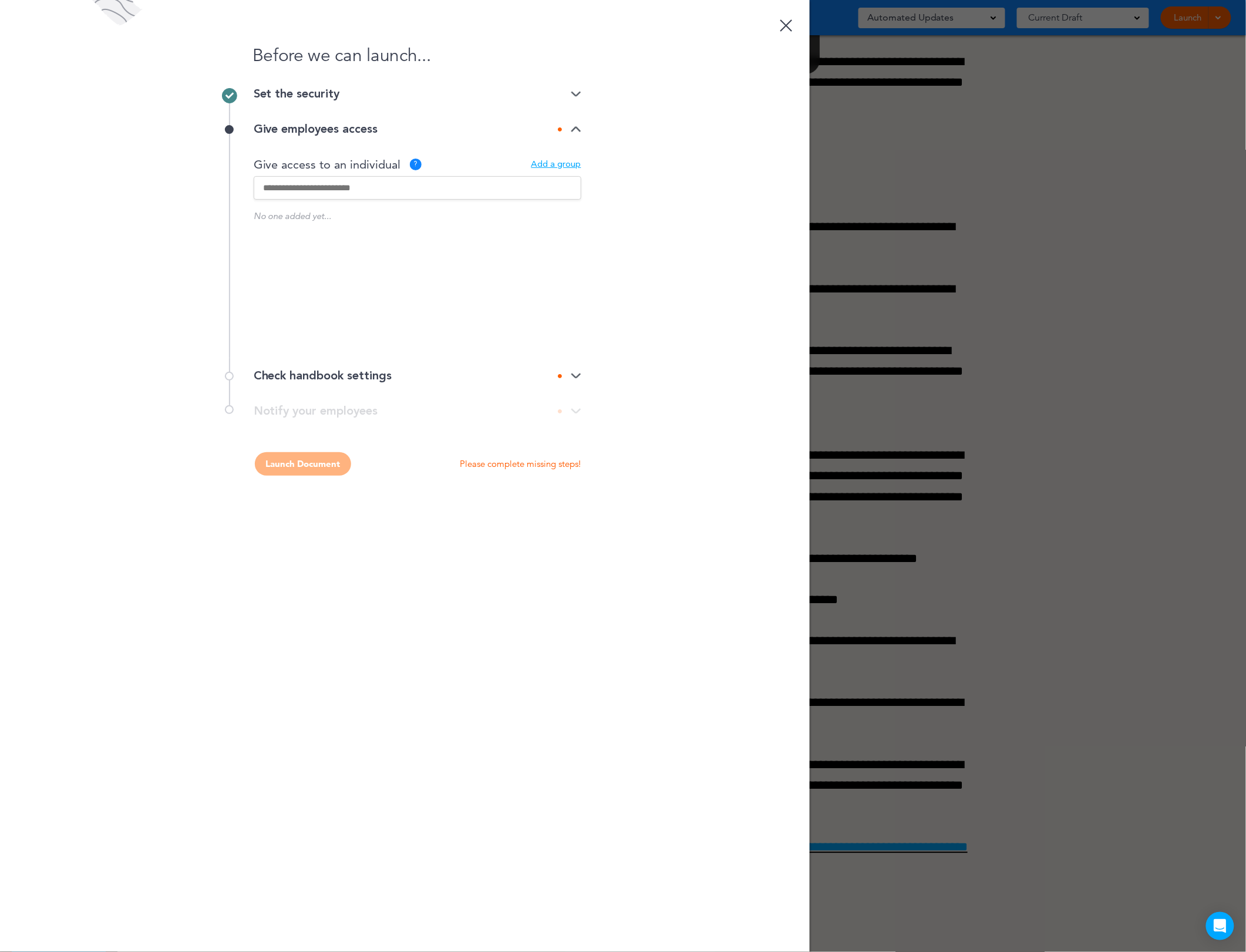
click at [367, 186] on input "text" at bounding box center [418, 188] width 328 height 24
type input "*****"
click at [391, 373] on div "Check handbook settings" at bounding box center [418, 375] width 328 height 12
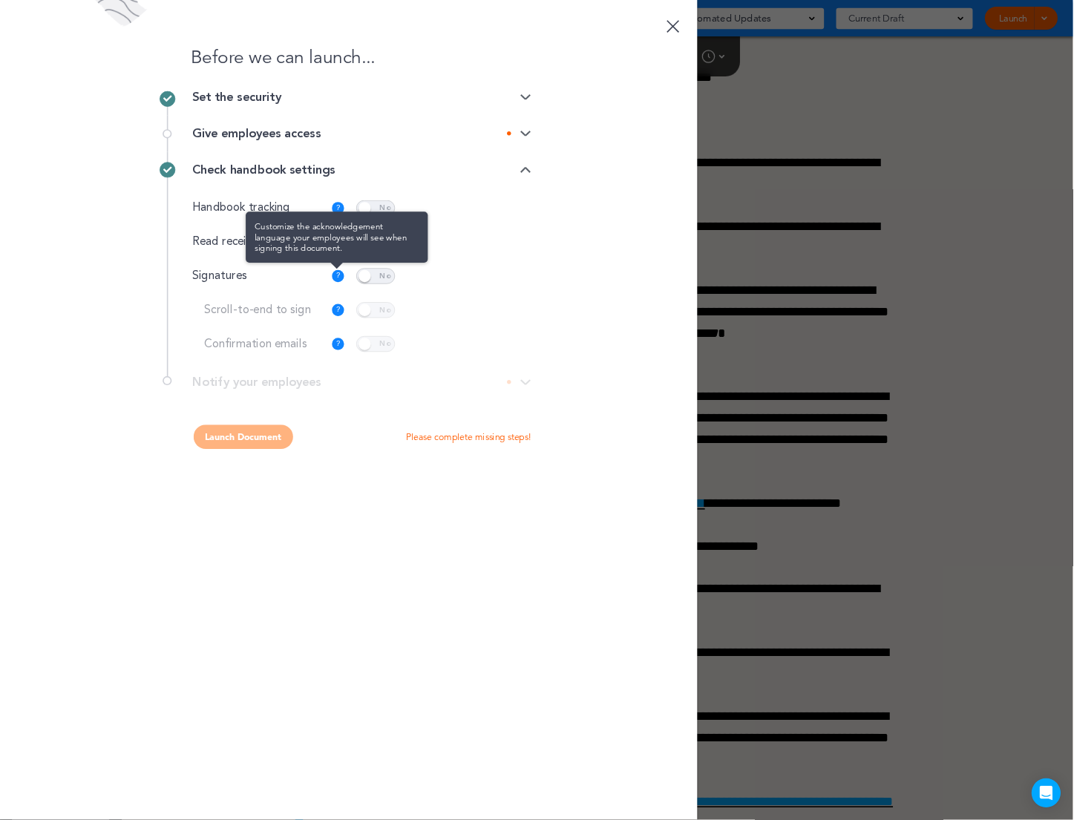
scroll to position [24679, 0]
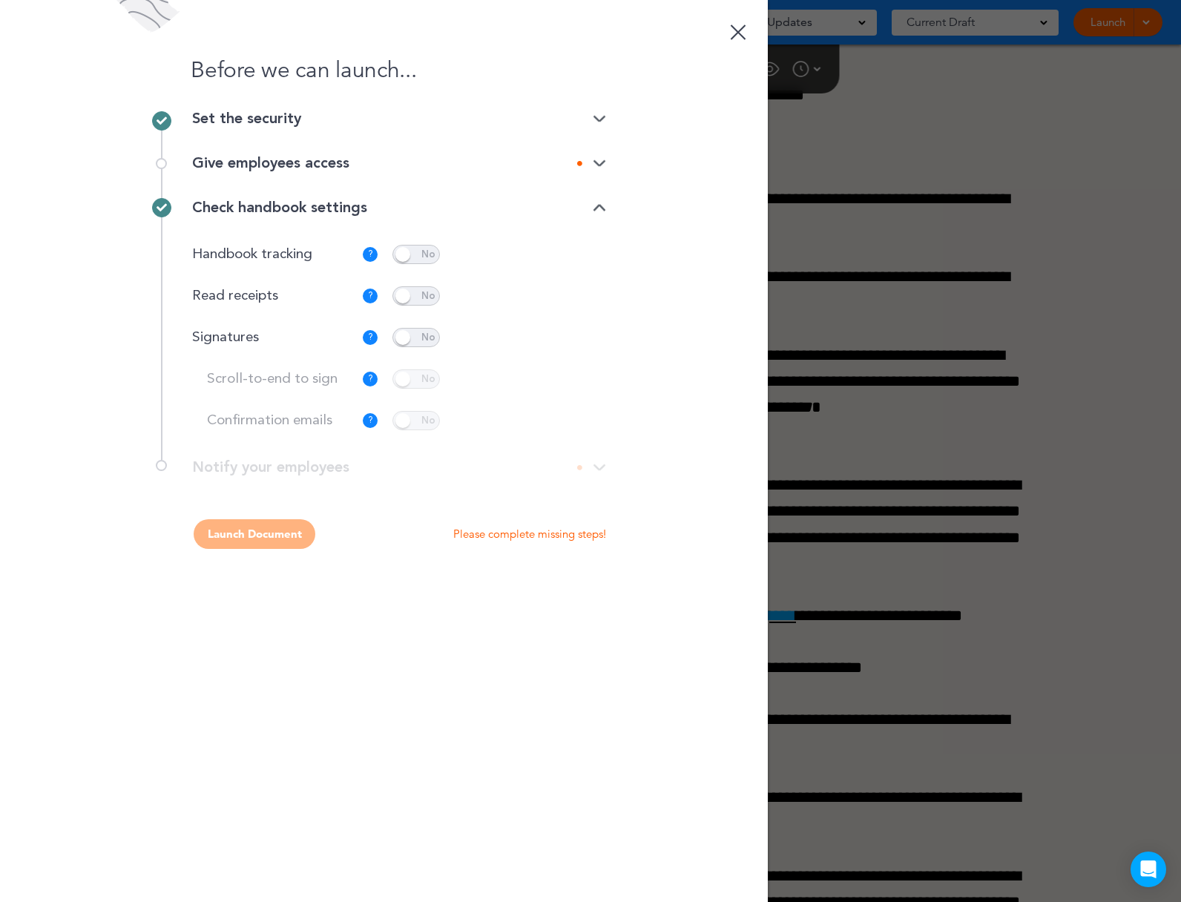
click at [236, 255] on p "Handbook tracking" at bounding box center [272, 255] width 160 height 14
click at [414, 340] on span at bounding box center [416, 337] width 47 height 19
click at [425, 337] on span at bounding box center [416, 337] width 47 height 19
click at [616, 470] on div "Before we can launch... Set the security Private link Public link Private link …" at bounding box center [384, 451] width 768 height 902
click at [591, 470] on div "**********" at bounding box center [383, 475] width 445 height 30
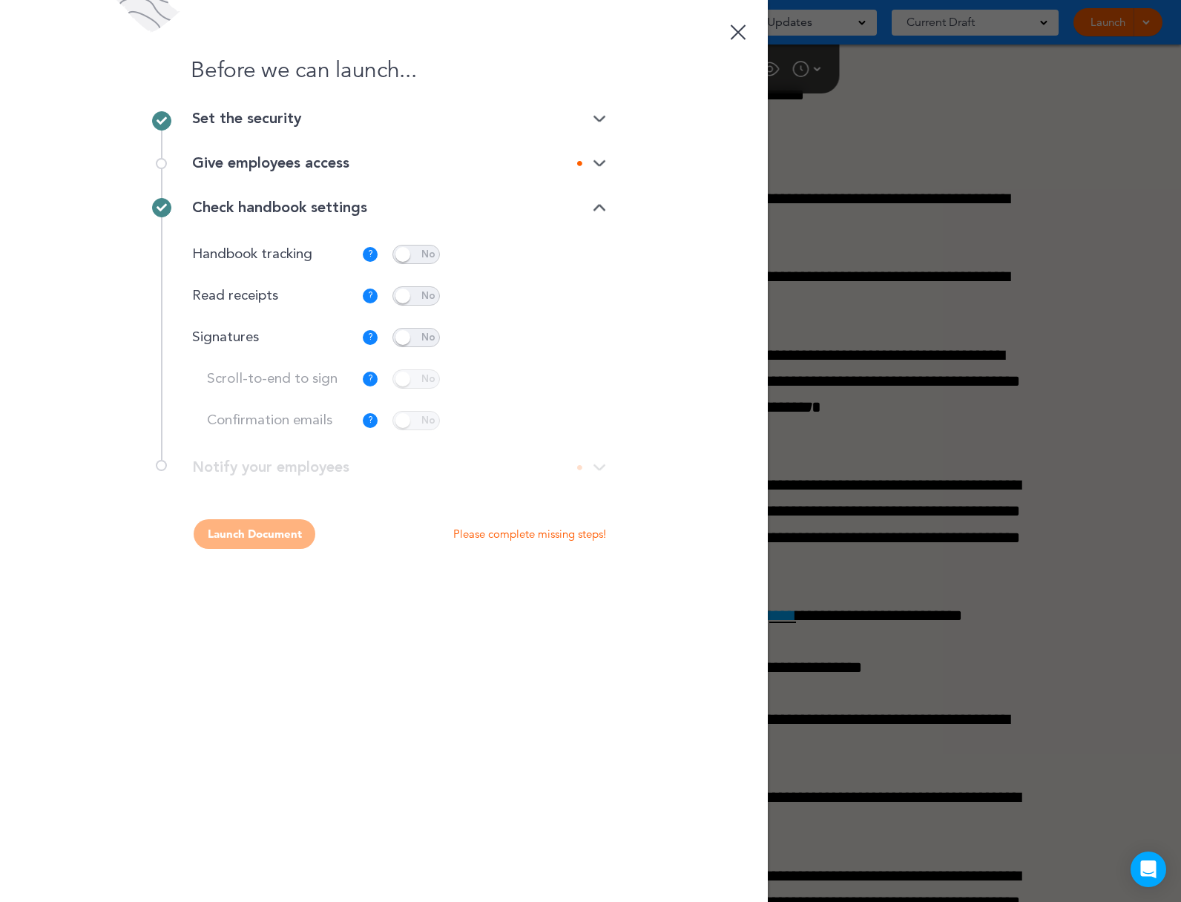
click at [561, 465] on div "**********" at bounding box center [383, 475] width 445 height 30
drag, startPoint x: 496, startPoint y: 467, endPoint x: 497, endPoint y: 416, distance: 51.9
click at [496, 467] on div "**********" at bounding box center [383, 475] width 445 height 30
click at [578, 215] on div "Check handbook settings" at bounding box center [399, 207] width 414 height 45
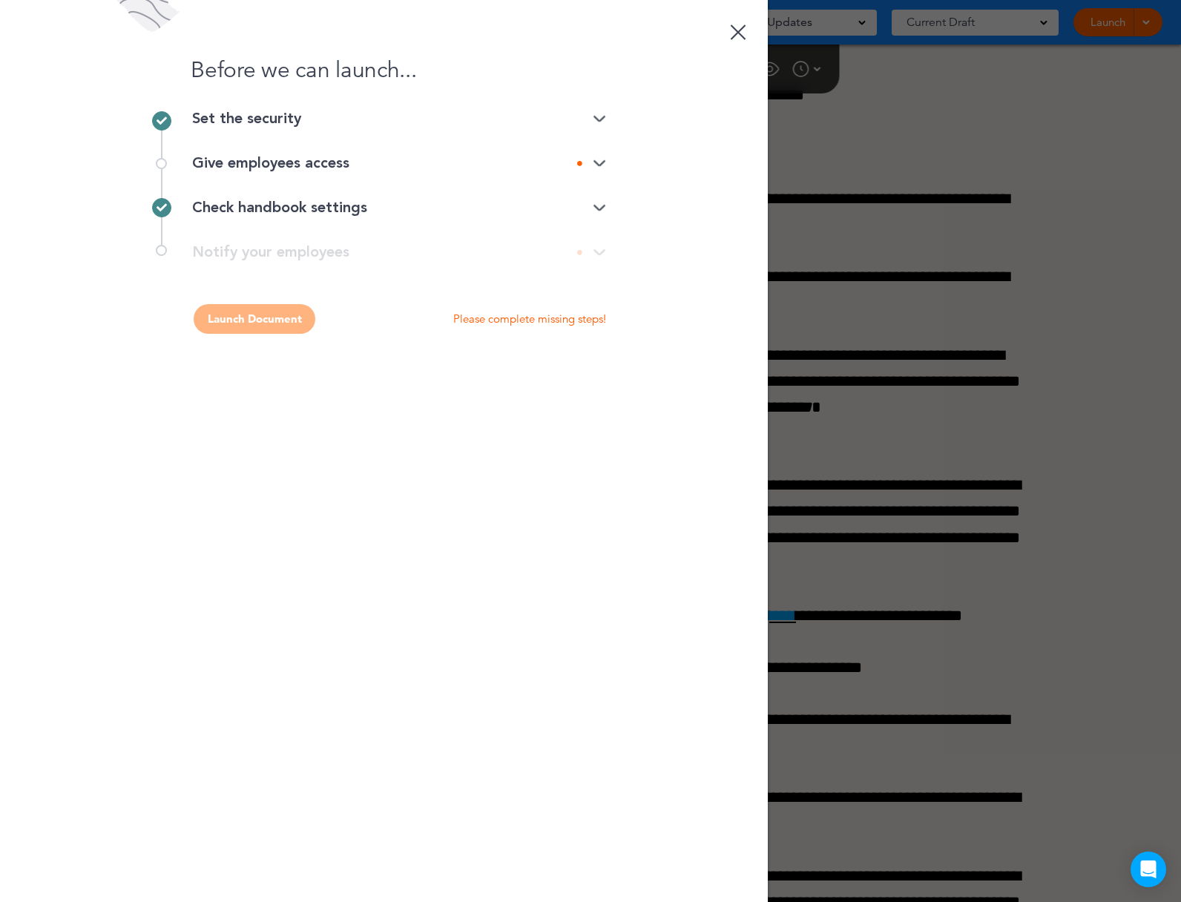
click at [600, 249] on div "**********" at bounding box center [383, 260] width 445 height 30
click at [346, 208] on div "Check handbook settings" at bounding box center [399, 207] width 414 height 15
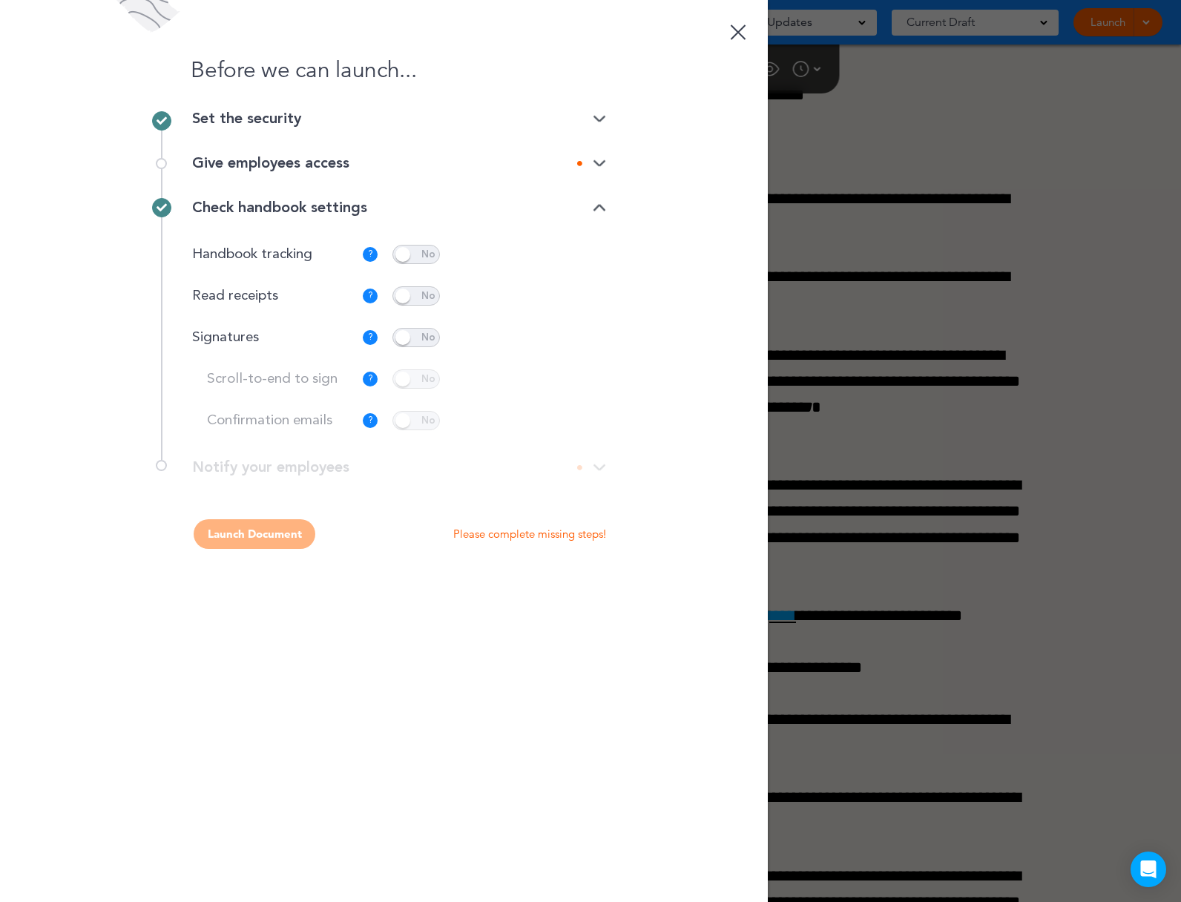
click at [367, 157] on div "Give employees access" at bounding box center [399, 163] width 414 height 15
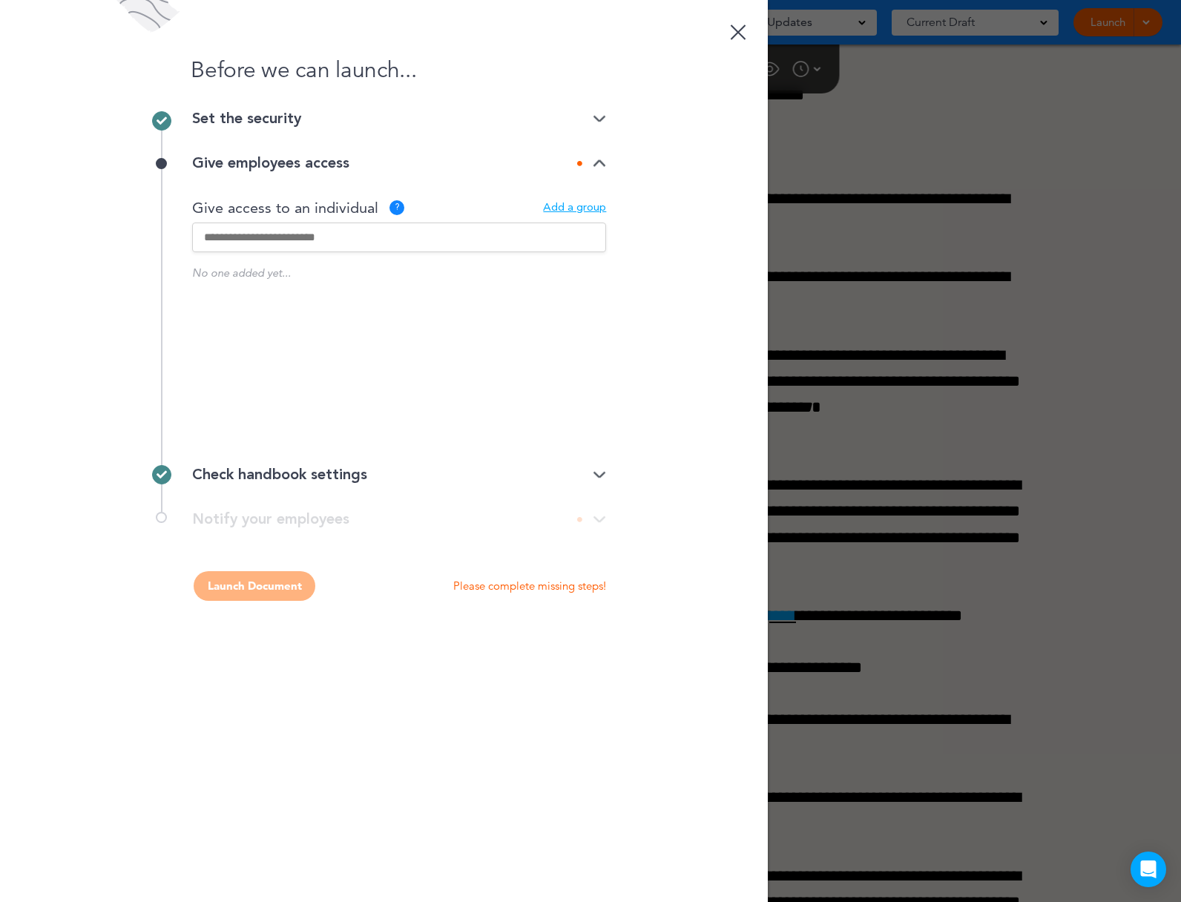
click at [300, 237] on input "text" at bounding box center [399, 238] width 414 height 30
click at [372, 236] on input "text" at bounding box center [399, 238] width 414 height 30
click at [212, 270] on p "No one added yet..." at bounding box center [399, 272] width 414 height 11
click at [567, 207] on div "Add a group" at bounding box center [574, 208] width 63 height 11
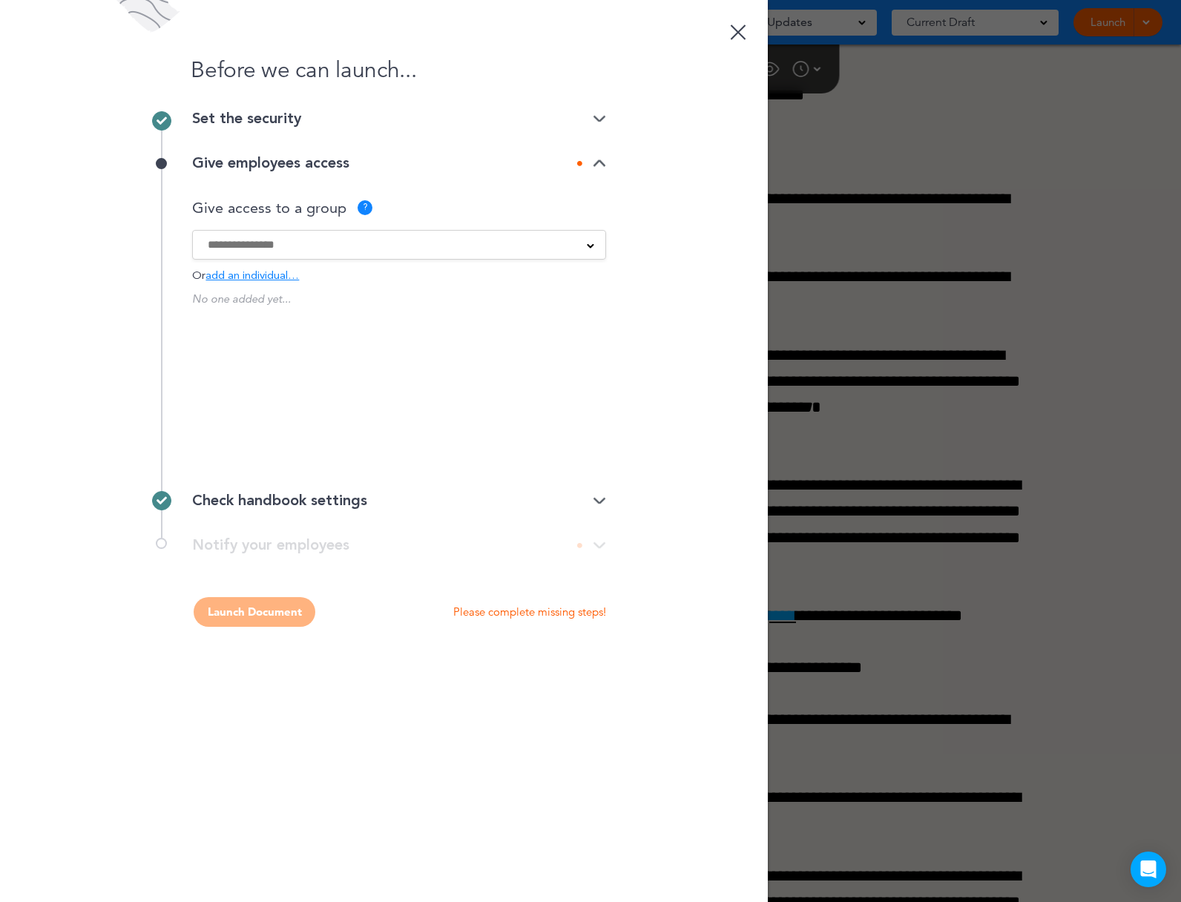
click at [272, 281] on span "add an individual…" at bounding box center [252, 276] width 93 height 11
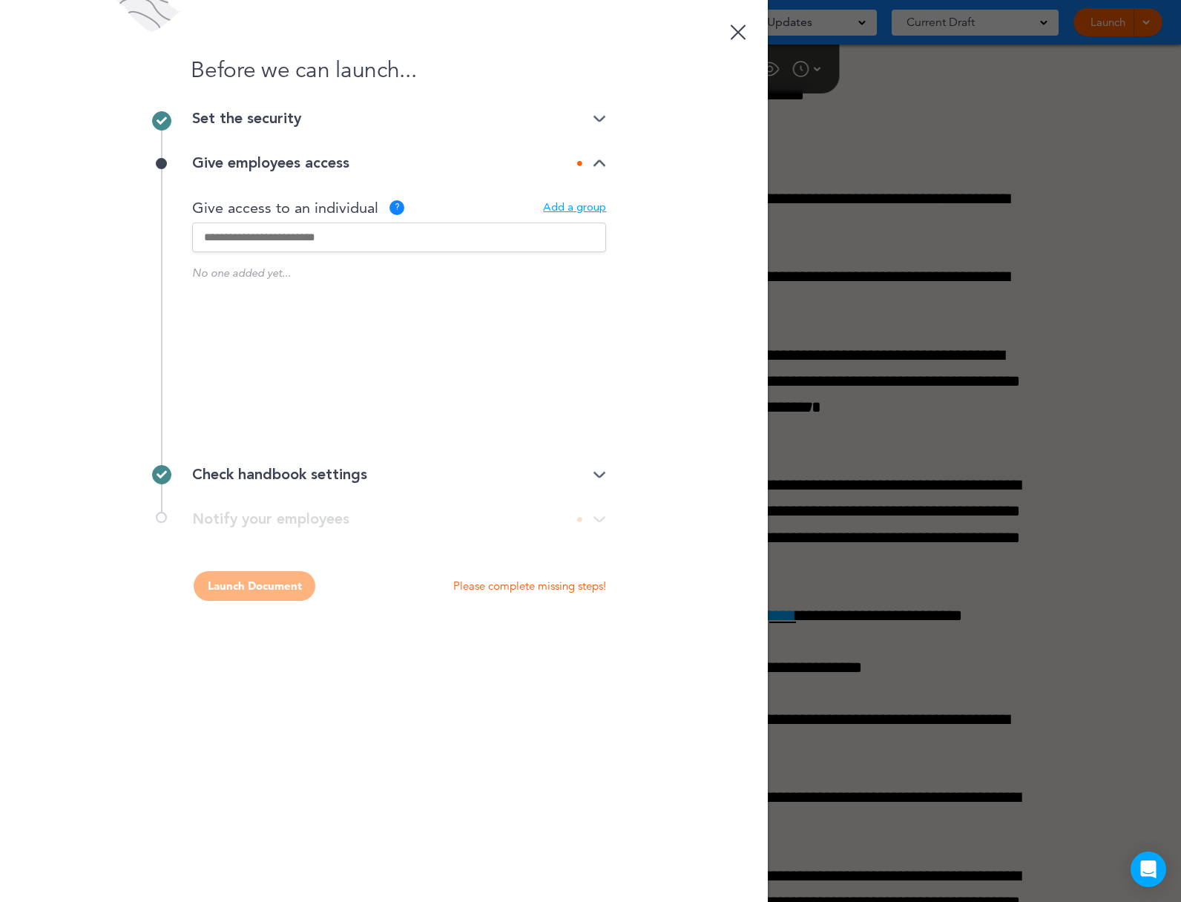
click at [585, 210] on div "Add a group" at bounding box center [574, 208] width 63 height 11
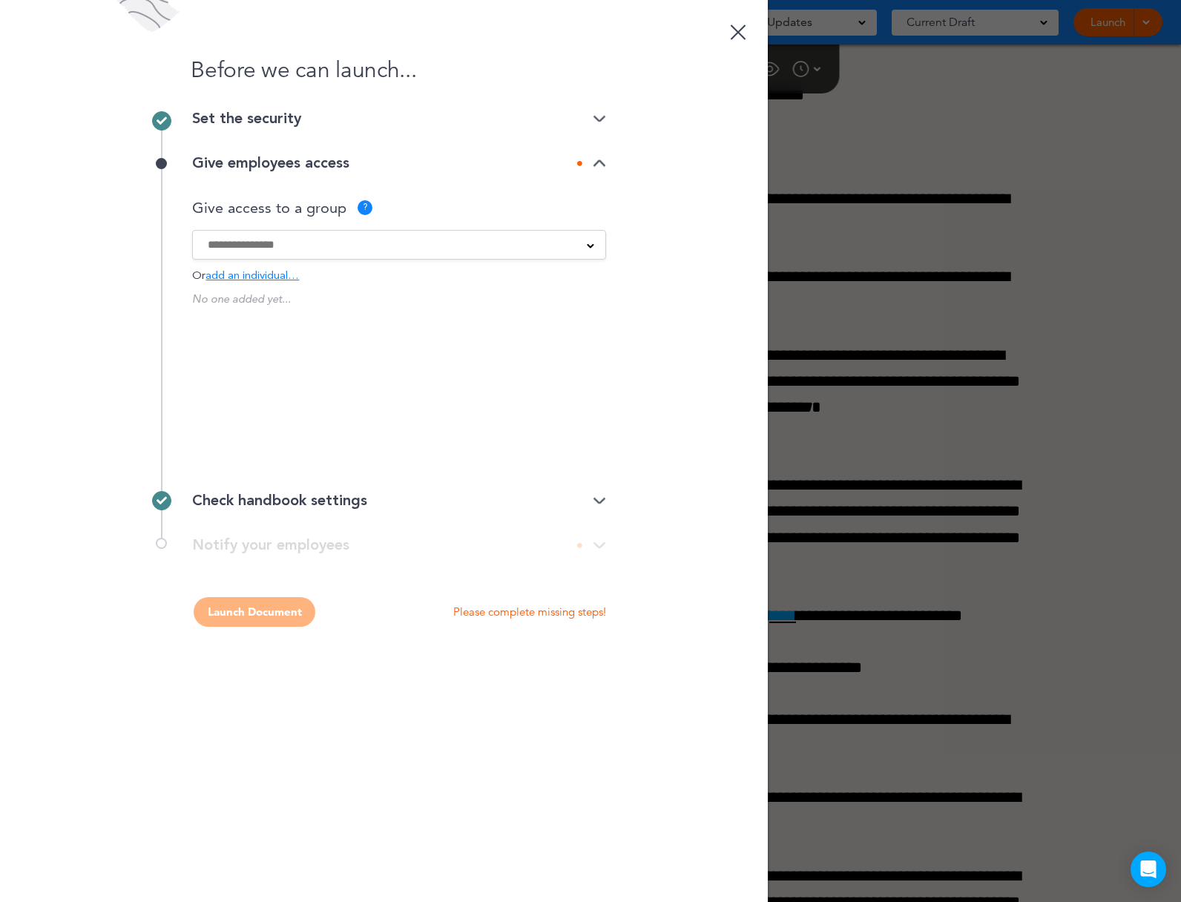
click at [367, 250] on input at bounding box center [390, 245] width 364 height 16
click at [306, 280] on label "SSO Employee" at bounding box center [399, 286] width 383 height 19
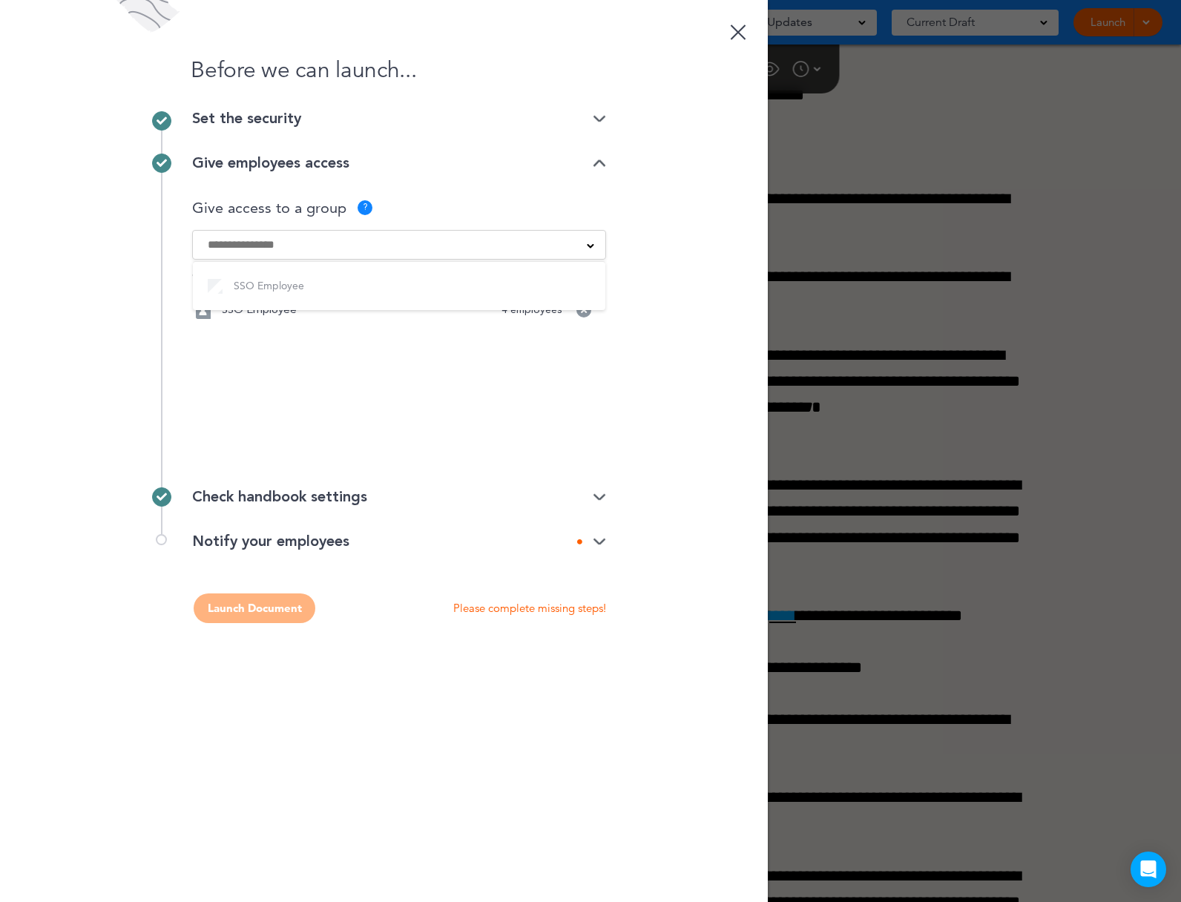
click at [497, 200] on div "Give access to a group ?" at bounding box center [399, 207] width 414 height 15
click at [570, 157] on div "Give employees access" at bounding box center [399, 163] width 414 height 15
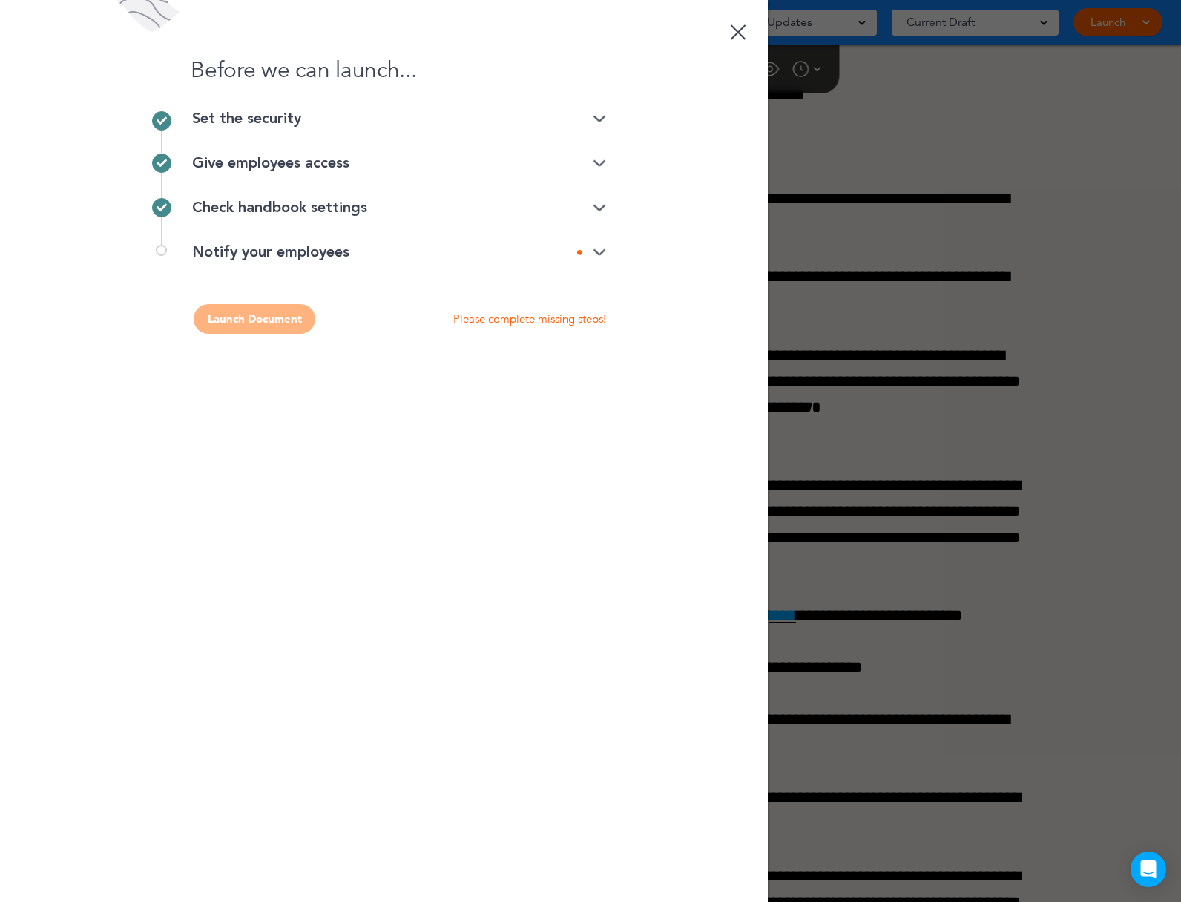
click at [593, 212] on div "Check handbook settings" at bounding box center [399, 207] width 414 height 15
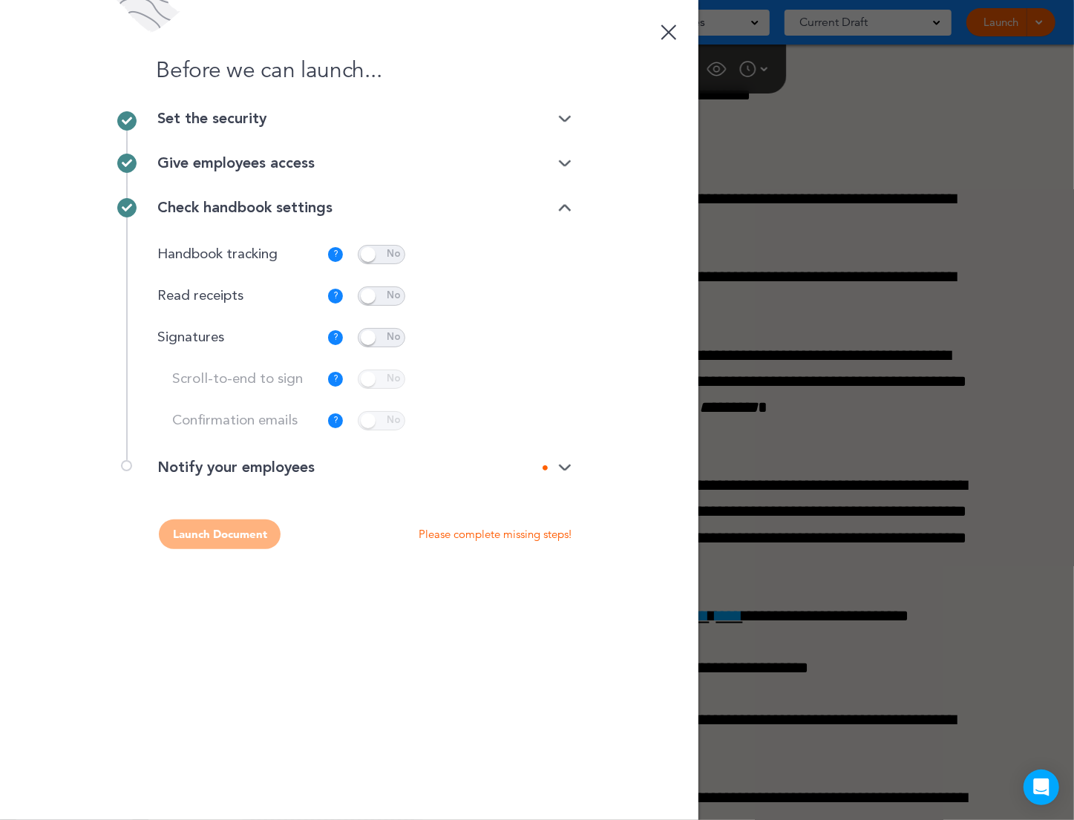
scroll to position [24678, 0]
click at [398, 470] on div "Notify your employees" at bounding box center [364, 467] width 414 height 15
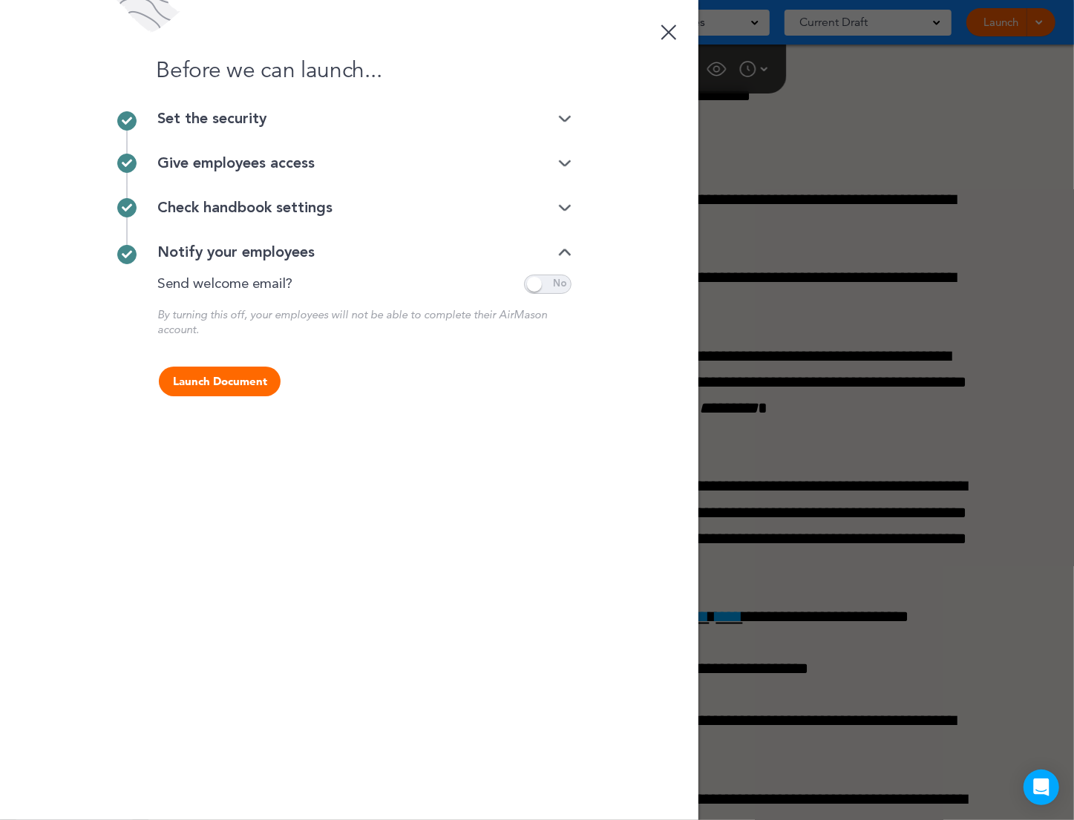
click at [550, 280] on span at bounding box center [547, 284] width 47 height 19
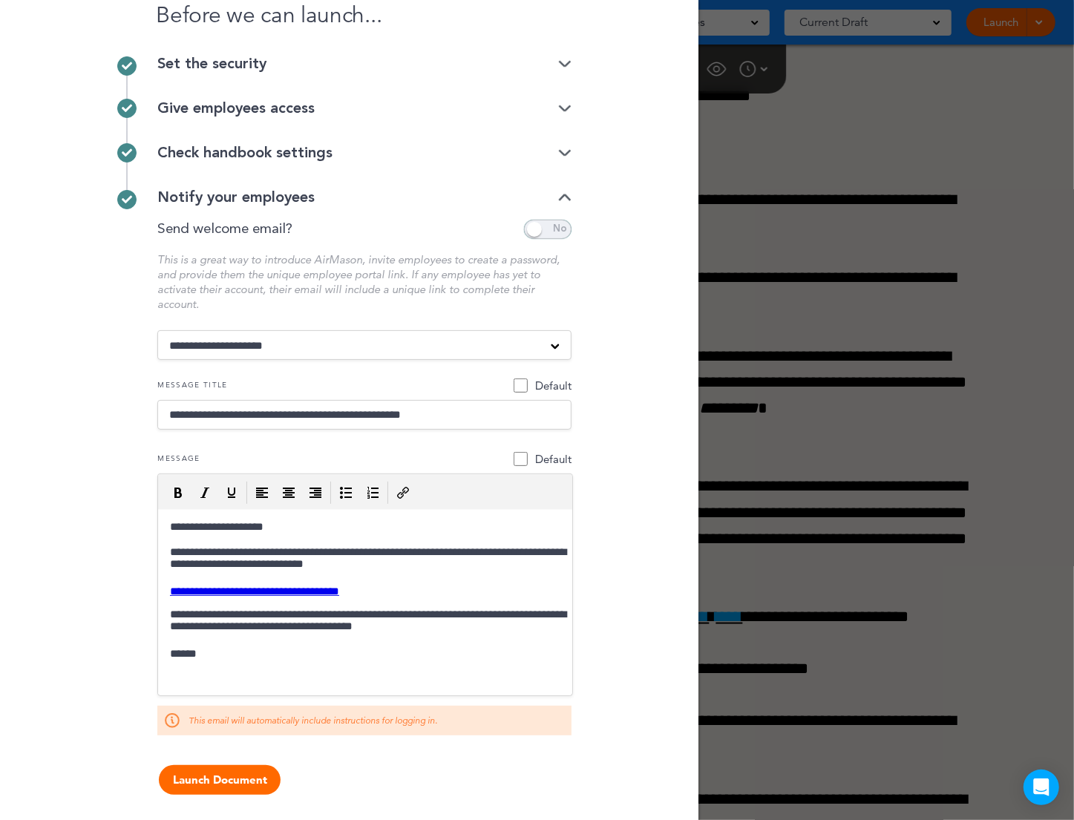
scroll to position [59, 0]
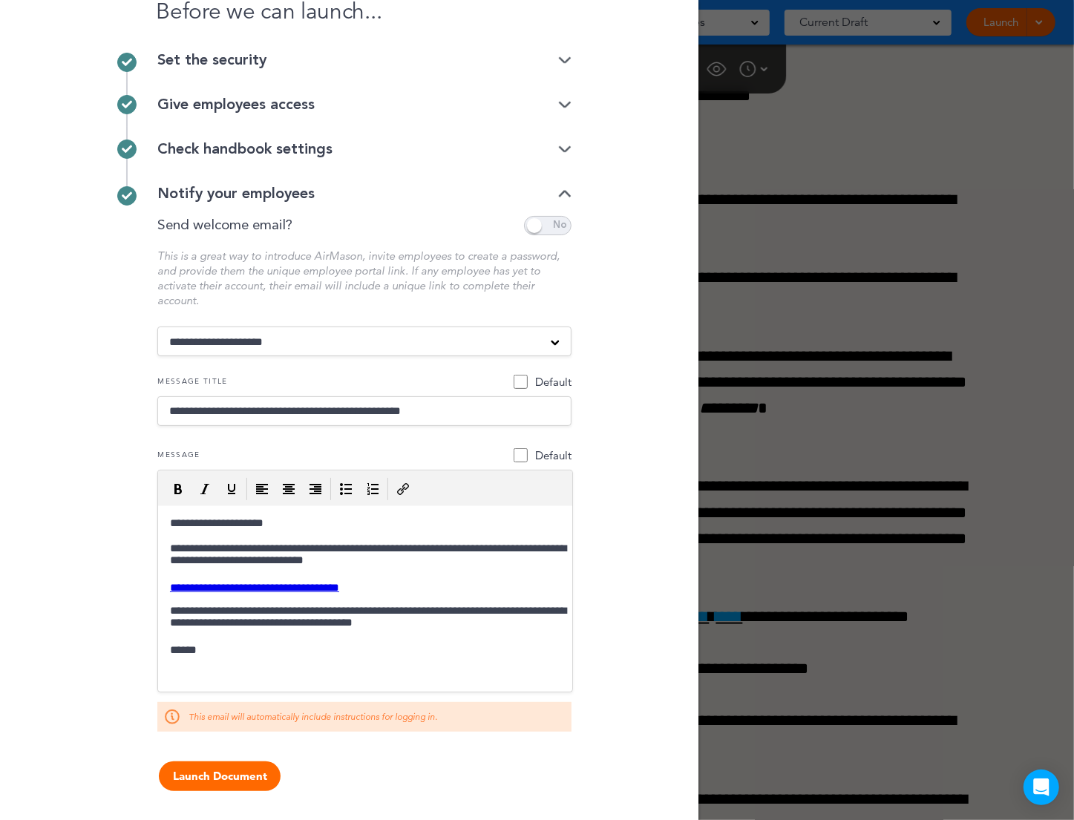
click at [328, 656] on html "**********" at bounding box center [365, 586] width 414 height 163
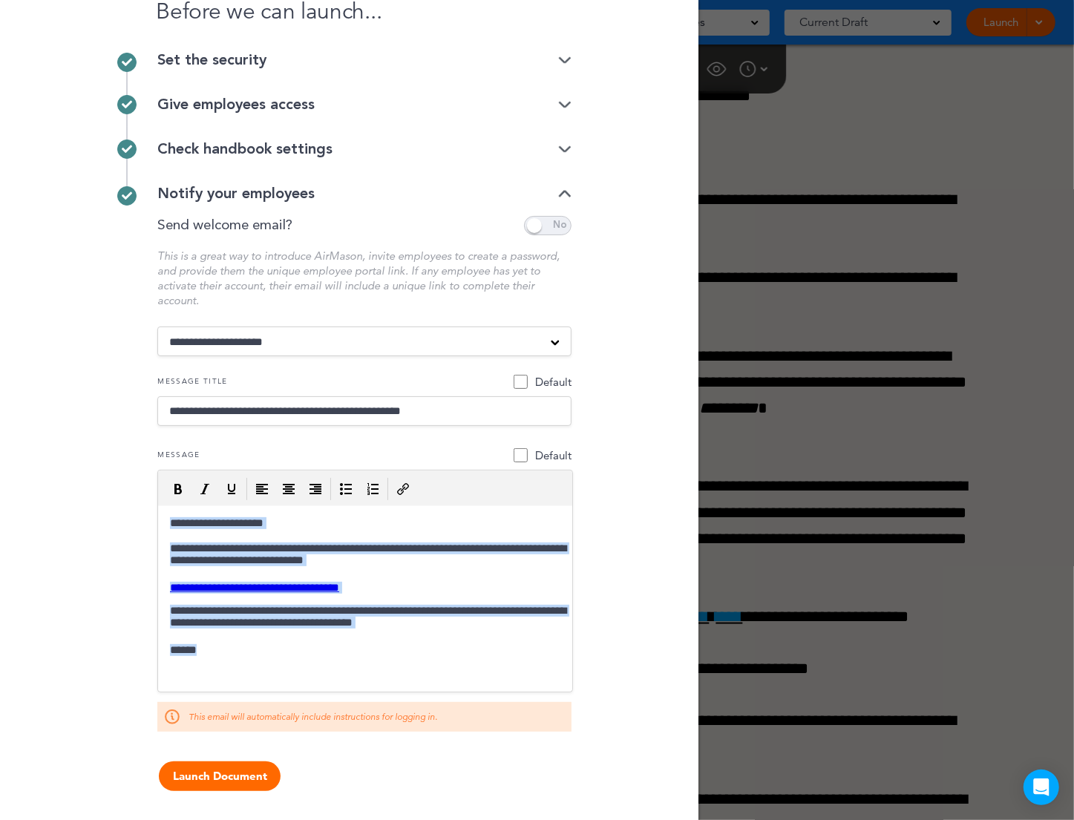
drag, startPoint x: 313, startPoint y: 657, endPoint x: 156, endPoint y: 526, distance: 204.4
click at [158, 526] on html "**********" at bounding box center [365, 586] width 414 height 163
click at [227, 556] on p "**********" at bounding box center [365, 556] width 402 height 28
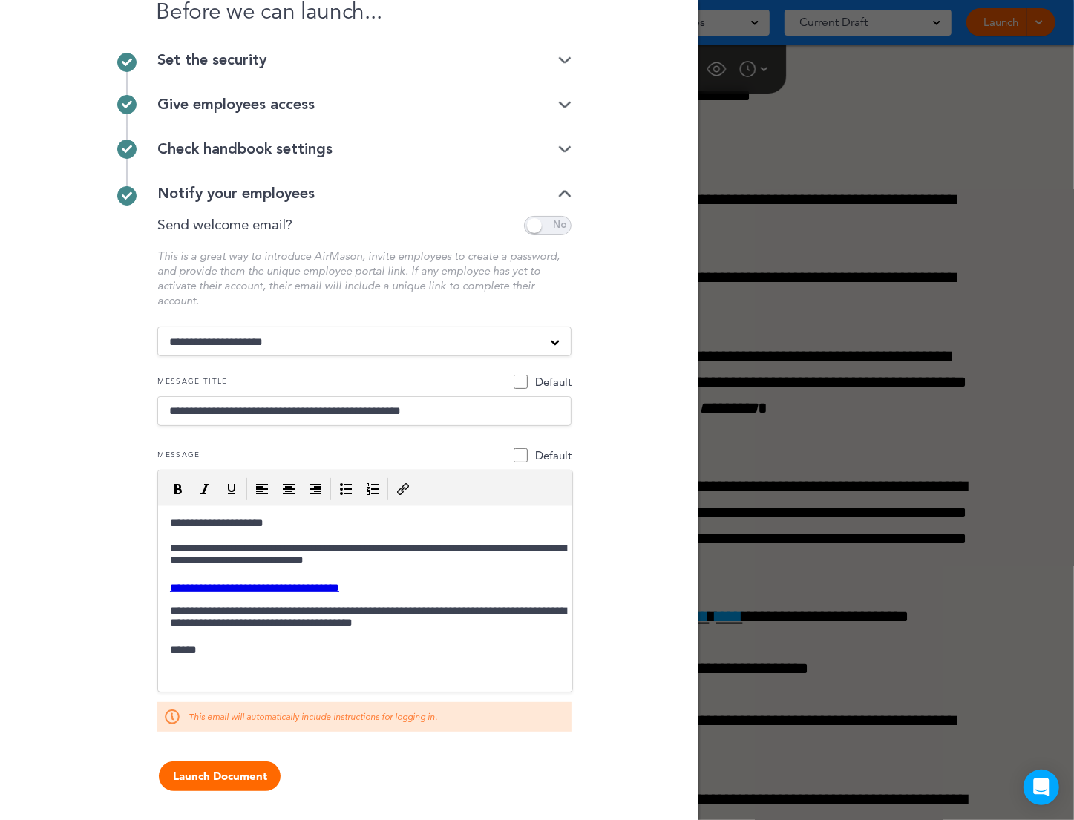
click at [375, 564] on p "**********" at bounding box center [365, 556] width 402 height 28
